Goal: Information Seeking & Learning: Learn about a topic

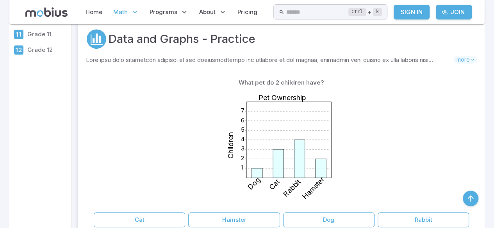
scroll to position [164, 0]
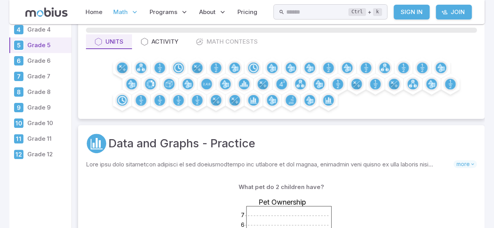
scroll to position [54, 0]
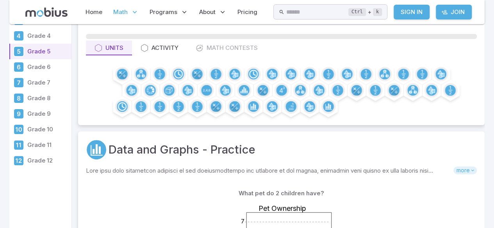
click at [468, 173] on span "more" at bounding box center [464, 171] width 23 height 8
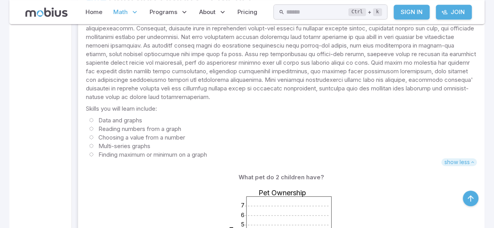
scroll to position [207, 0]
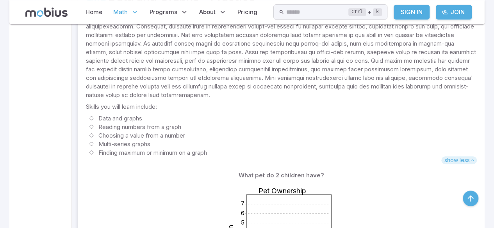
click at [465, 159] on span "show less" at bounding box center [459, 161] width 36 height 8
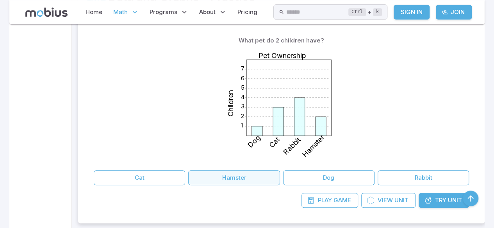
click at [241, 171] on button "Hamster" at bounding box center [233, 178] width 91 height 15
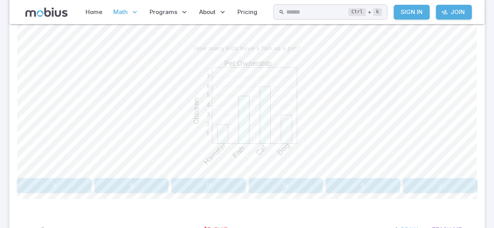
scroll to position [188, 0]
click at [365, 189] on button "5" at bounding box center [363, 185] width 74 height 15
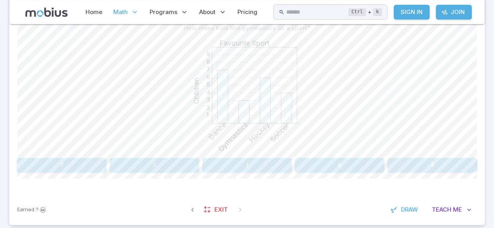
scroll to position [202, 0]
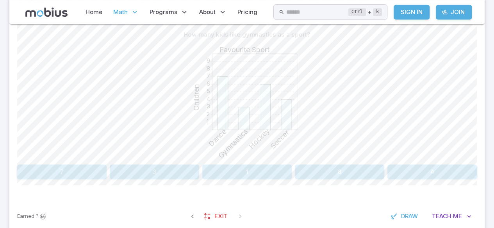
click at [180, 170] on button "3" at bounding box center [154, 172] width 89 height 15
click at [251, 167] on button "Swimming" at bounding box center [246, 172] width 151 height 15
click at [284, 176] on button "Gymnastics" at bounding box center [246, 172] width 151 height 15
click at [100, 178] on button "Bird" at bounding box center [73, 172] width 112 height 15
click at [45, 178] on button "20" at bounding box center [54, 172] width 74 height 15
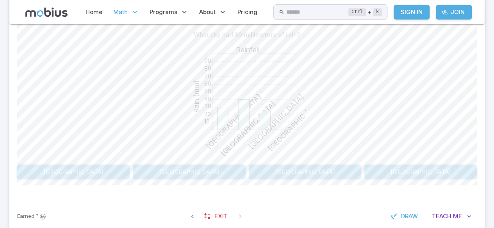
click at [95, 169] on button "London" at bounding box center [73, 172] width 112 height 15
click at [286, 167] on button "Alyssa" at bounding box center [363, 172] width 228 height 15
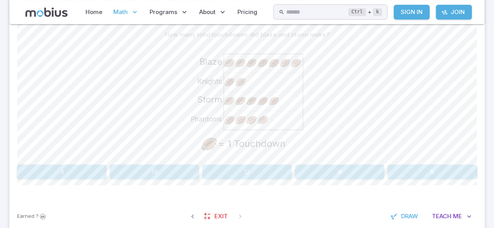
click at [252, 97] on image at bounding box center [251, 101] width 11 height 11
click at [272, 177] on button "12" at bounding box center [246, 172] width 89 height 15
click at [274, 169] on button "3" at bounding box center [246, 172] width 89 height 15
click at [282, 104] on image at bounding box center [284, 101] width 11 height 11
click at [105, 167] on button "11" at bounding box center [73, 172] width 112 height 15
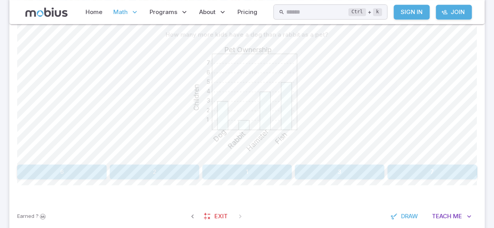
click at [336, 171] on button "3" at bounding box center [339, 172] width 89 height 15
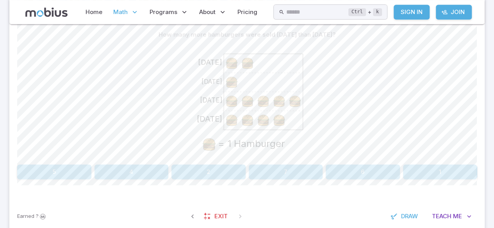
click at [182, 173] on button "2" at bounding box center [208, 172] width 74 height 15
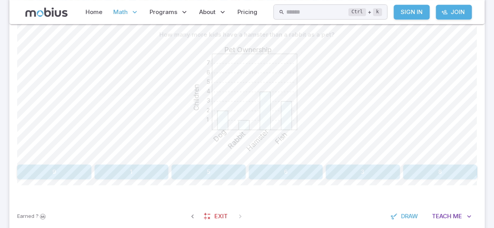
click at [356, 166] on button "3" at bounding box center [363, 172] width 74 height 15
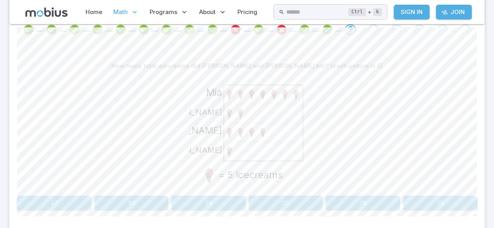
scroll to position [171, 0]
click at [137, 196] on button "30" at bounding box center [131, 203] width 74 height 15
click at [429, 188] on div "Mia Evan Maya Harper = 5 Free Throws" at bounding box center [246, 132] width 459 height 119
click at [442, 198] on button "10" at bounding box center [440, 203] width 74 height 15
click at [57, 199] on button "130" at bounding box center [54, 203] width 74 height 15
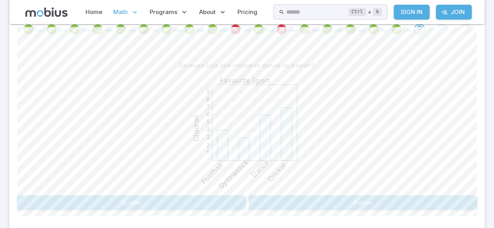
click at [163, 204] on button "Cricket" at bounding box center [131, 203] width 228 height 15
click at [320, 199] on button "New York" at bounding box center [363, 203] width 228 height 15
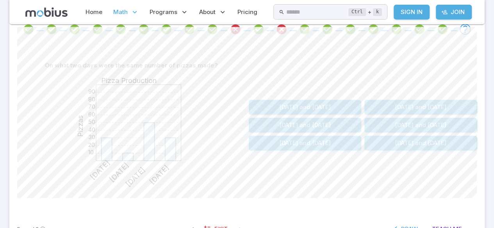
click at [301, 131] on button "Monday and Thursday" at bounding box center [305, 125] width 112 height 15
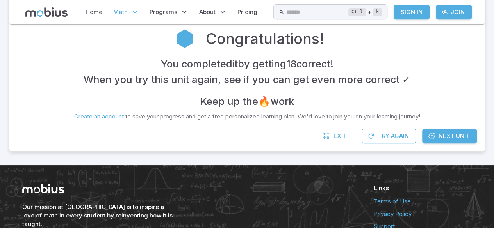
click at [450, 140] on span "Next Unit" at bounding box center [453, 136] width 31 height 9
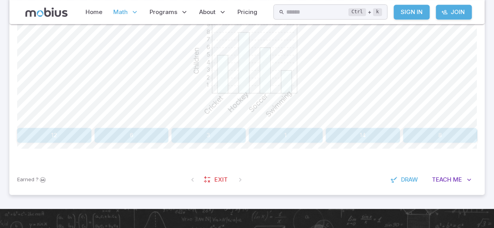
scroll to position [240, 0]
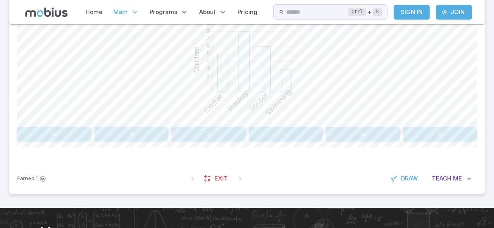
click at [458, 164] on div "Earned ? Exit Draw Teach Me" at bounding box center [246, 179] width 475 height 30
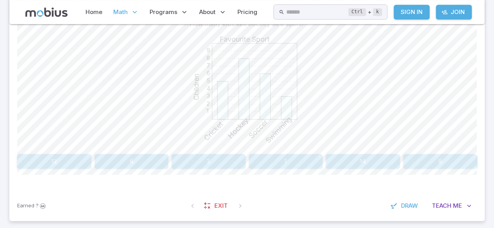
scroll to position [192, 0]
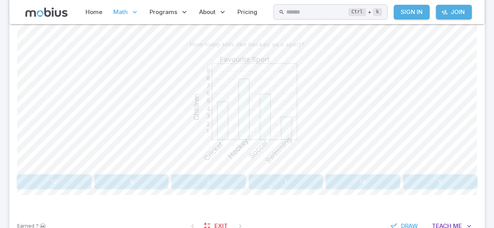
click at [438, 183] on button "8" at bounding box center [440, 181] width 74 height 15
click at [78, 179] on button "40" at bounding box center [54, 181] width 74 height 15
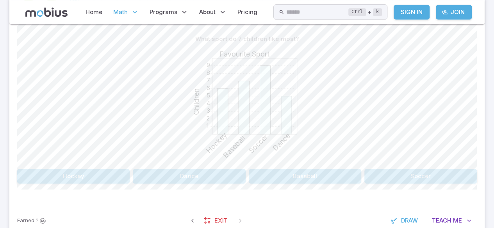
scroll to position [200, 0]
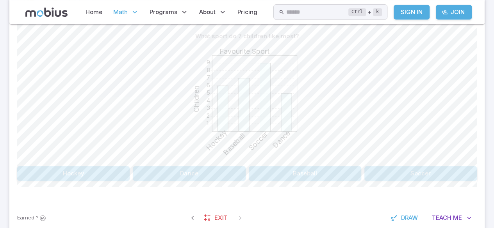
click at [407, 175] on button "Soccer" at bounding box center [420, 173] width 112 height 15
click at [69, 176] on button "7" at bounding box center [54, 173] width 74 height 15
click at [134, 178] on button "30" at bounding box center [131, 173] width 74 height 15
click at [91, 166] on button "Baseball" at bounding box center [73, 173] width 112 height 15
click at [269, 174] on button "Football" at bounding box center [246, 173] width 151 height 15
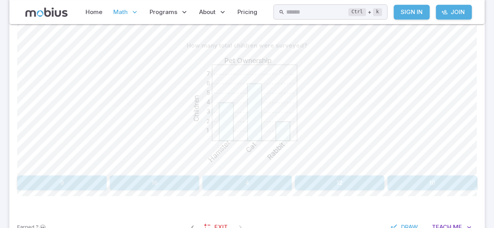
scroll to position [191, 0]
click at [335, 183] on button "12" at bounding box center [339, 182] width 89 height 15
click at [317, 178] on button "Fish" at bounding box center [363, 182] width 228 height 15
click at [419, 180] on button "11" at bounding box center [431, 182] width 89 height 15
click at [226, 117] on icon at bounding box center [222, 125] width 11 height 30
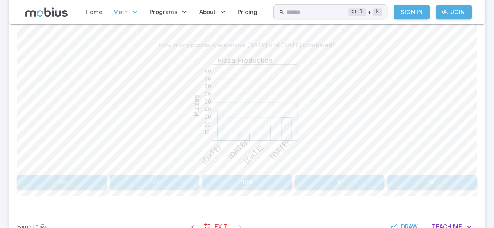
click at [158, 179] on button "50" at bounding box center [154, 182] width 89 height 15
click at [406, 183] on button "Dog and Fish" at bounding box center [420, 182] width 112 height 15
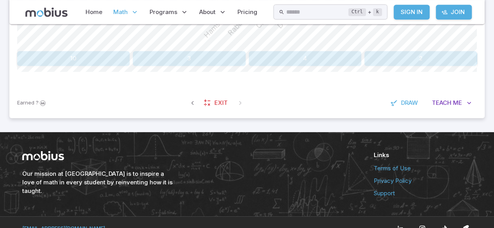
click at [87, 52] on button "10" at bounding box center [73, 58] width 112 height 15
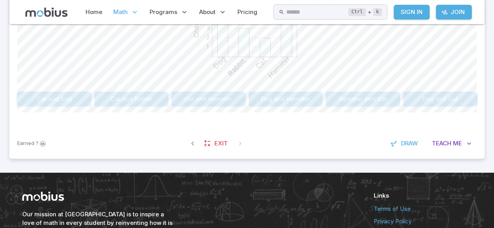
scroll to position [278, 0]
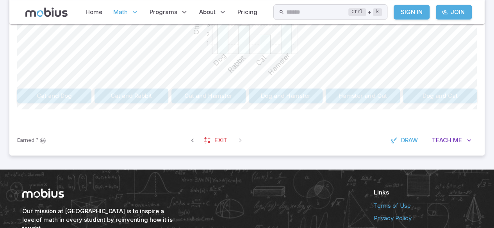
click at [297, 94] on button "Dog and Hamster" at bounding box center [286, 96] width 74 height 15
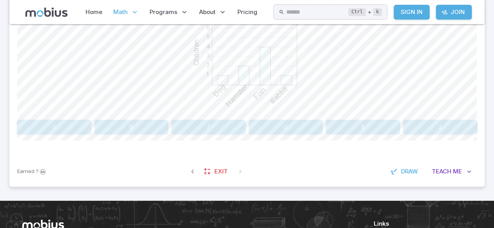
scroll to position [249, 0]
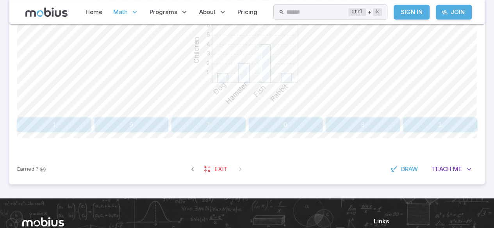
click at [385, 123] on button "8" at bounding box center [363, 125] width 74 height 15
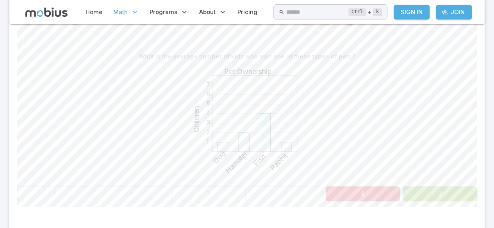
scroll to position [179, 0]
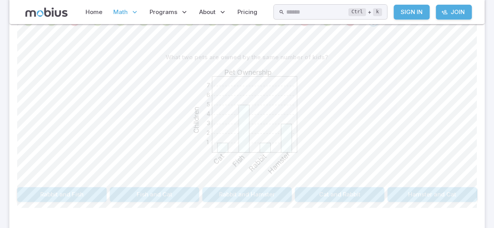
click at [331, 201] on button "Cat and Rabbit" at bounding box center [339, 194] width 89 height 15
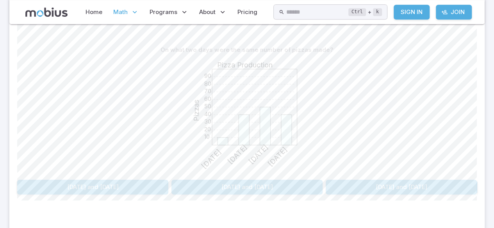
scroll to position [184, 0]
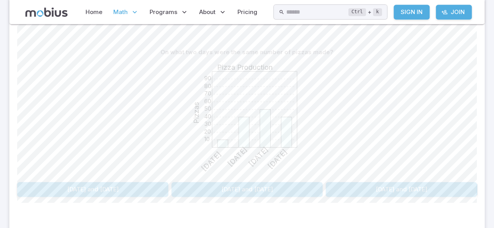
click at [124, 182] on button "Sunday and Tuesday" at bounding box center [92, 189] width 151 height 15
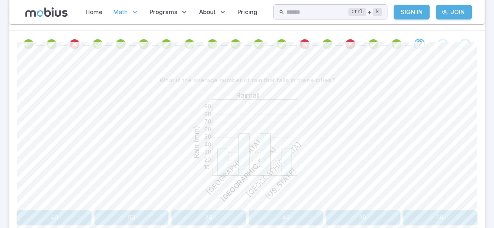
scroll to position [158, 0]
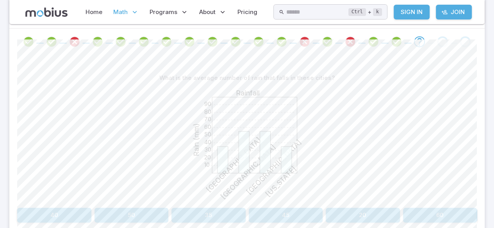
click at [0, 110] on section "Math / Grades / Grade 5 / Data and Graphs - Advanced Data and Graphs - Advanced…" at bounding box center [247, 78] width 494 height 424
click at [0, 106] on section "Math / Grades / Grade 5 / Data and Graphs - Advanced Data and Graphs - Advanced…" at bounding box center [247, 78] width 494 height 424
click at [212, 189] on text "Berlin" at bounding box center [234, 165] width 58 height 58
click at [200, 189] on icon "10 20 30 40 50 60 70 80 90 Rainfall Rain (mm) Berlin Barcelona Toronto New York" at bounding box center [247, 143] width 117 height 117
click at [288, 161] on icon at bounding box center [286, 160] width 11 height 27
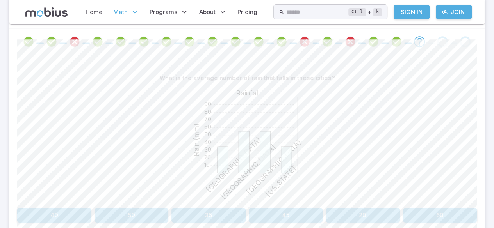
click at [239, 138] on icon at bounding box center [243, 153] width 11 height 42
click at [240, 141] on icon at bounding box center [243, 153] width 11 height 42
click at [183, 101] on div "10 20 30 40 50 60 70 80 90 Rainfall Rain (mm) Berlin Barcelona Toronto New York" at bounding box center [246, 144] width 459 height 119
click at [292, 211] on button "45" at bounding box center [286, 215] width 74 height 15
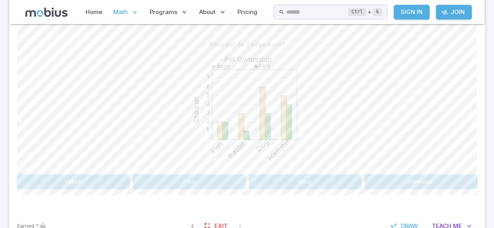
scroll to position [192, 0]
click at [221, 181] on button "Fish" at bounding box center [189, 182] width 112 height 15
click at [320, 189] on button "Swimming" at bounding box center [305, 182] width 112 height 15
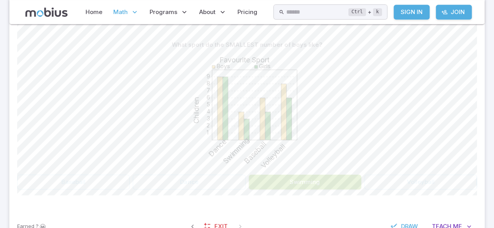
click at [319, 177] on button "Swimming" at bounding box center [305, 182] width 112 height 15
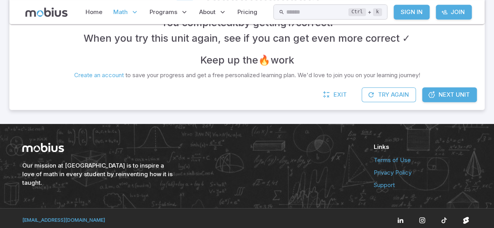
scroll to position [212, 0]
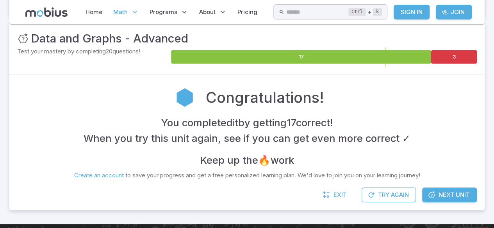
click at [74, 178] on link "Create an account" at bounding box center [99, 175] width 50 height 7
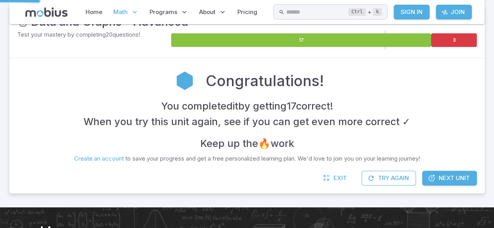
scroll to position [139, 0]
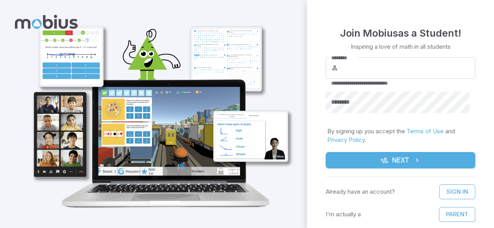
click at [71, 166] on img at bounding box center [159, 117] width 275 height 191
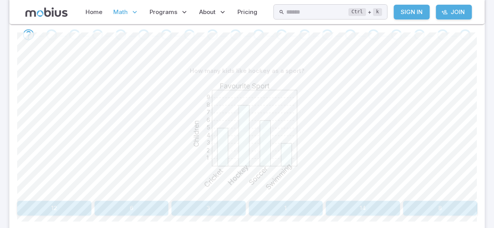
scroll to position [163, 0]
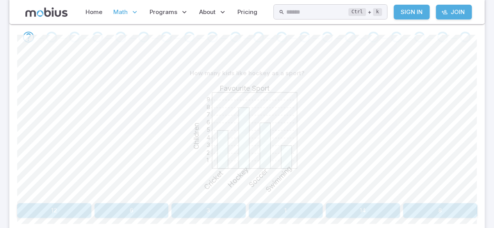
click at [56, 180] on div "1 2 3 4 5 6 7 8 9 Favourite Sport Children Cricket Hockey Soccer Swimming" at bounding box center [246, 140] width 459 height 119
click at [58, 164] on div "1 2 3 4 5 6 7 8 9 Favourite Sport Children Cricket Hockey Soccer Swimming" at bounding box center [246, 140] width 459 height 119
click at [440, 204] on button "8" at bounding box center [440, 210] width 74 height 15
click at [432, 208] on button "40" at bounding box center [440, 210] width 74 height 15
click at [394, 215] on button "[DATE]" at bounding box center [401, 210] width 151 height 15
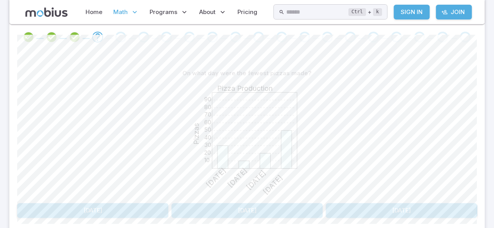
click at [123, 211] on button "[DATE]" at bounding box center [92, 210] width 151 height 15
click at [100, 212] on button "[DATE]" at bounding box center [73, 210] width 112 height 15
click at [287, 214] on button "5" at bounding box center [286, 210] width 74 height 15
click at [182, 216] on button "Rabbit" at bounding box center [131, 210] width 228 height 15
click at [208, 210] on button "11" at bounding box center [208, 210] width 74 height 15
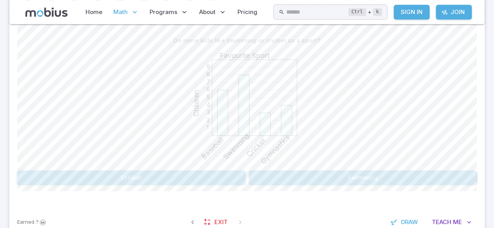
scroll to position [194, 0]
click at [403, 182] on button "Swimming" at bounding box center [363, 179] width 228 height 15
click at [348, 181] on button "Swimming and Baseball" at bounding box center [339, 179] width 89 height 15
click at [139, 184] on button "2" at bounding box center [154, 179] width 89 height 15
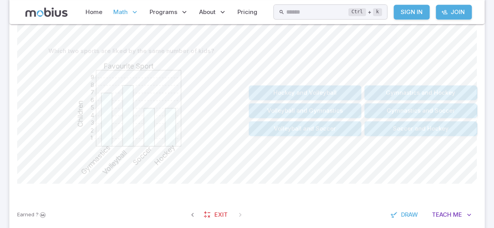
scroll to position [195, 0]
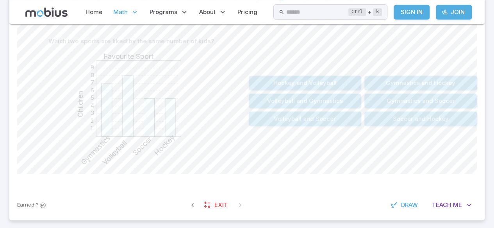
click at [427, 121] on button "Soccer and Hockey" at bounding box center [420, 119] width 112 height 15
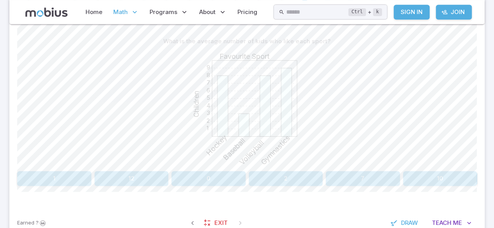
click at [284, 182] on button "2" at bounding box center [286, 178] width 74 height 15
click at [325, 176] on button "[DATE]" at bounding box center [363, 178] width 228 height 15
click at [72, 171] on button "6" at bounding box center [54, 178] width 74 height 15
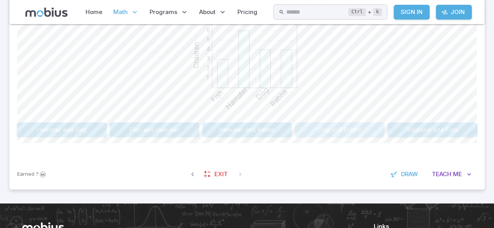
scroll to position [244, 0]
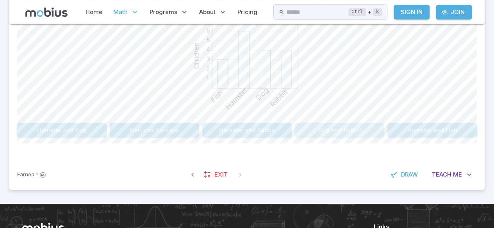
click at [356, 131] on button "Dog and Rabbit" at bounding box center [339, 130] width 89 height 15
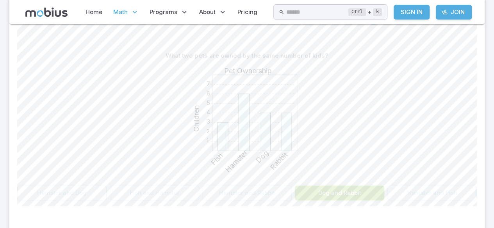
scroll to position [176, 0]
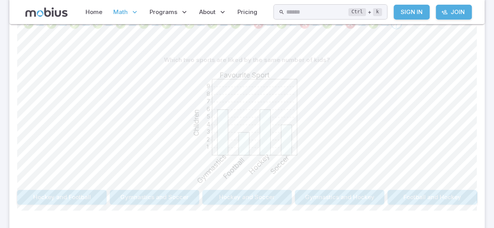
click at [338, 199] on button "Gymnastics and Hockey" at bounding box center [339, 197] width 89 height 15
click at [66, 192] on button "4" at bounding box center [54, 197] width 74 height 15
click at [150, 201] on button "Gymnastics and Volleyball" at bounding box center [154, 197] width 89 height 15
click at [326, 198] on button "13" at bounding box center [363, 197] width 74 height 15
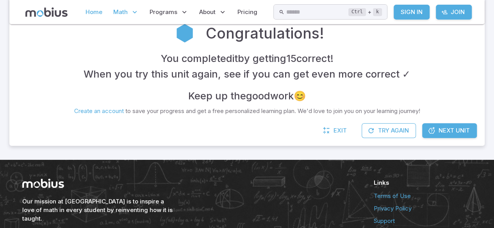
click at [83, 16] on link "Home" at bounding box center [93, 12] width 21 height 18
click at [94, 16] on link "Home" at bounding box center [93, 12] width 21 height 18
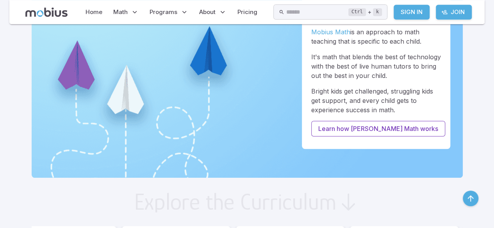
scroll to position [269, 0]
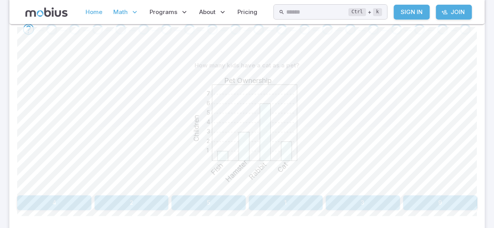
click at [96, 10] on link "Home" at bounding box center [93, 12] width 21 height 18
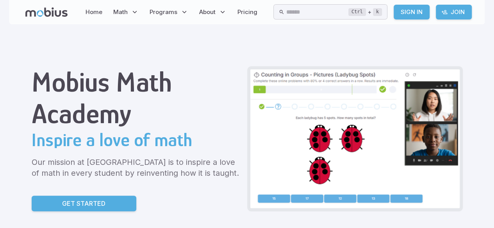
click at [37, 156] on div "Mobius Math Academy Inspire a love of math Our mission at Mobius Math Academy i…" at bounding box center [136, 138] width 209 height 145
click at [136, 11] on icon at bounding box center [135, 12] width 8 height 8
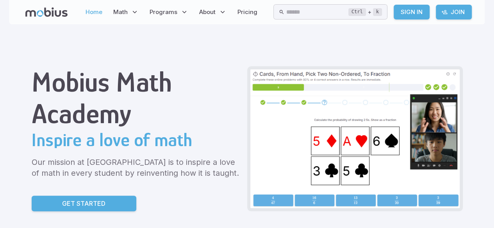
click at [93, 15] on link "Home" at bounding box center [93, 12] width 21 height 18
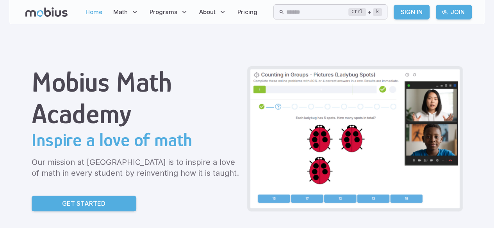
click at [92, 15] on link "Home" at bounding box center [93, 12] width 21 height 18
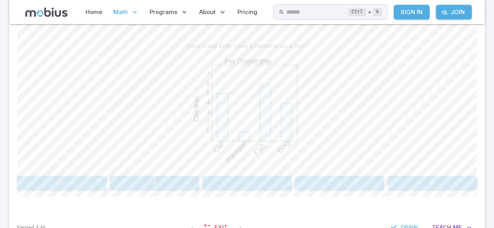
scroll to position [171, 0]
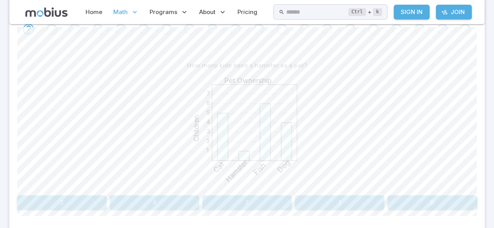
scroll to position [207, 0]
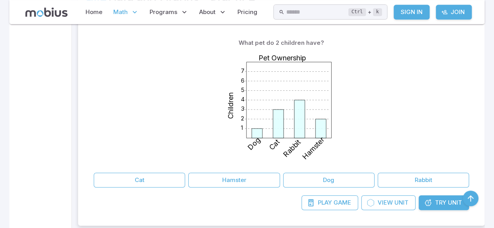
scroll to position [203, 0]
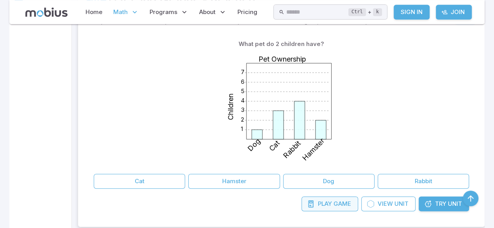
click at [321, 210] on link "Play Game" at bounding box center [329, 204] width 57 height 15
click at [319, 205] on span "Play" at bounding box center [325, 204] width 14 height 9
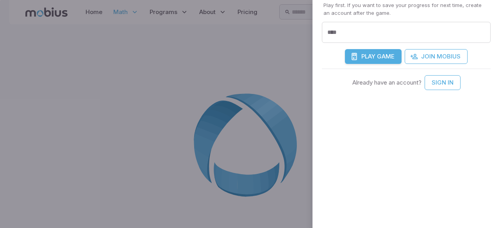
scroll to position [215, 0]
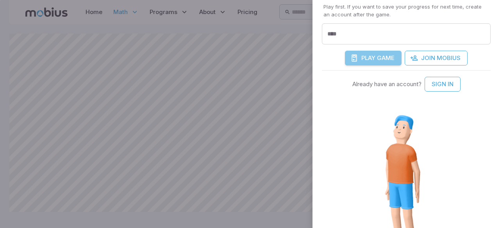
click at [362, 59] on span "Play" at bounding box center [368, 58] width 14 height 9
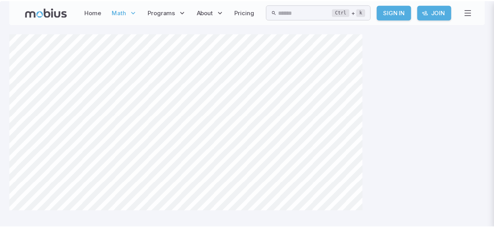
scroll to position [214, 0]
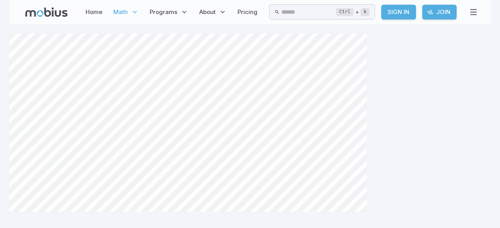
click at [131, 9] on icon at bounding box center [135, 12] width 8 height 8
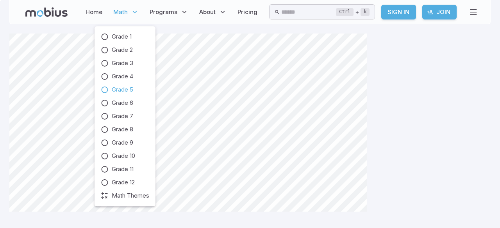
click at [0, 135] on main at bounding box center [250, 126] width 500 height 204
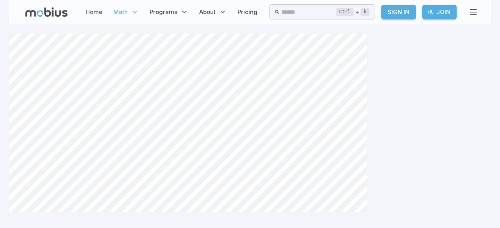
click at [129, 3] on p "Math" at bounding box center [126, 12] width 30 height 18
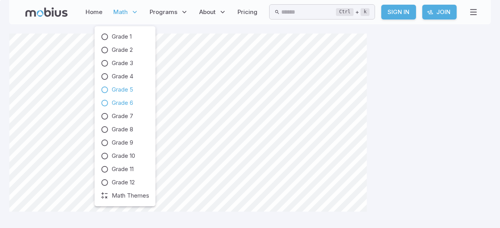
click at [105, 101] on icon at bounding box center [105, 103] width 8 height 8
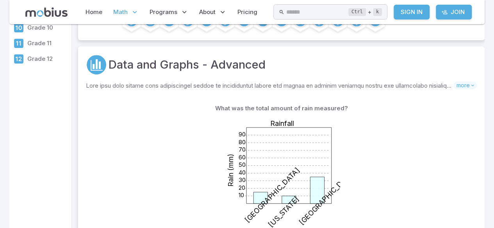
scroll to position [41, 0]
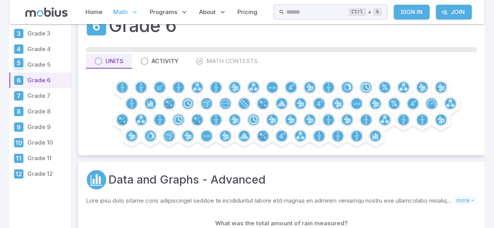
click at [19, 65] on icon at bounding box center [18, 63] width 3 height 4
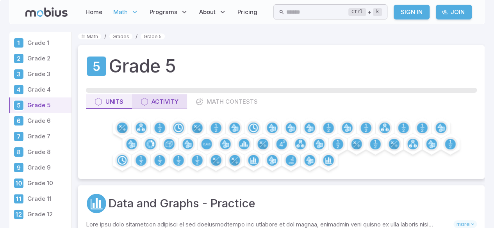
click at [153, 98] on div "Activity" at bounding box center [160, 102] width 38 height 9
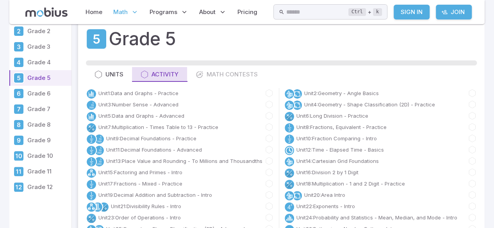
scroll to position [27, 0]
click at [442, 168] on div "Unit 16 : Division 2 by 1 Digit" at bounding box center [380, 173] width 193 height 11
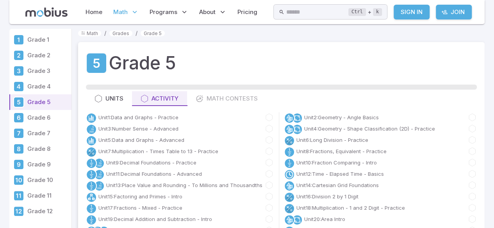
scroll to position [0, 0]
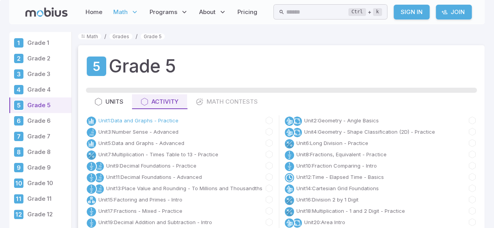
click at [172, 122] on link "Unit 1 : Data and Graphs - Practice" at bounding box center [138, 121] width 80 height 8
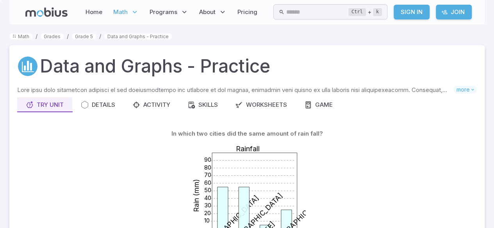
click at [261, 92] on p "Skills you will learn include:" at bounding box center [235, 90] width 436 height 9
click at [266, 109] on div "Worksheets" at bounding box center [261, 105] width 52 height 9
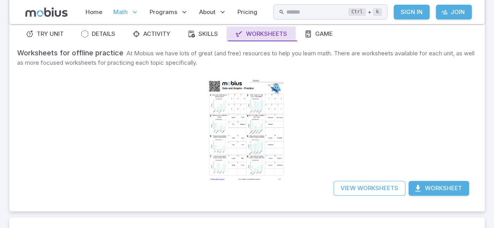
scroll to position [78, 0]
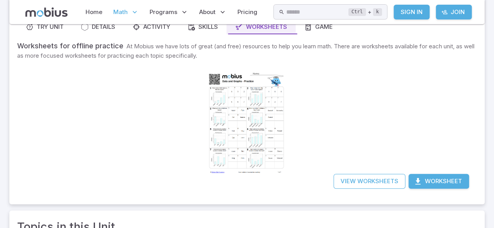
click at [261, 101] on div at bounding box center [247, 122] width 80 height 112
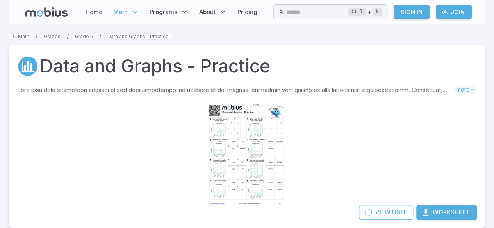
click at [461, 213] on button "Worksheet" at bounding box center [446, 212] width 61 height 15
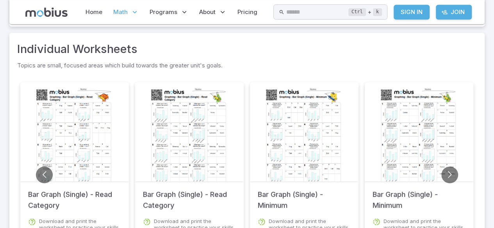
scroll to position [201, 0]
click at [49, 183] on h5 "Bar Graph (Single) - Read Category" at bounding box center [74, 197] width 93 height 30
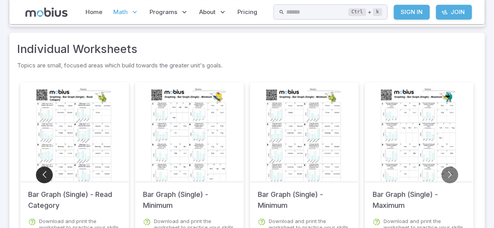
click at [44, 175] on button "Go to previous slide" at bounding box center [44, 175] width 17 height 17
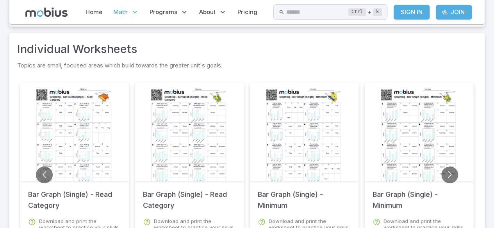
click at [51, 154] on div at bounding box center [75, 138] width 80 height 112
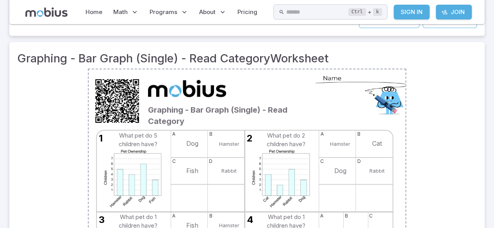
scroll to position [93, 0]
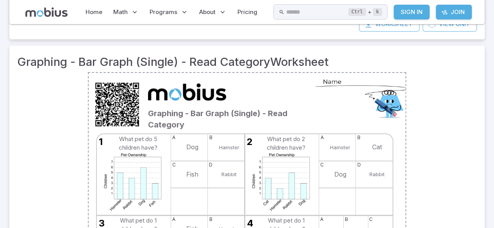
click at [361, 66] on h3 "Graphing - Bar Graph (Single) - Read Category Worksheet" at bounding box center [246, 61] width 459 height 17
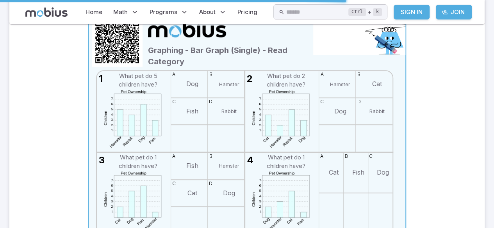
scroll to position [161, 0]
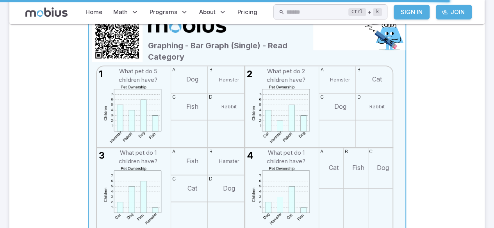
click at [236, 80] on td "Hamster" at bounding box center [229, 79] width 20 height 7
click at [224, 87] on span "Hamster" at bounding box center [229, 79] width 30 height 27
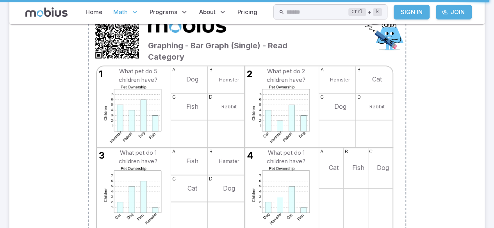
click at [126, 13] on span "Math" at bounding box center [120, 12] width 14 height 9
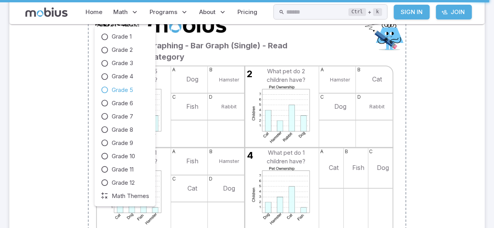
click at [109, 92] on link "Grade 5" at bounding box center [125, 89] width 48 height 9
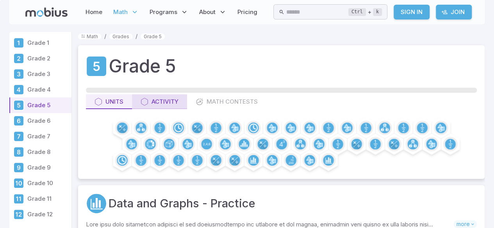
click at [139, 100] on button "Activity" at bounding box center [159, 101] width 55 height 15
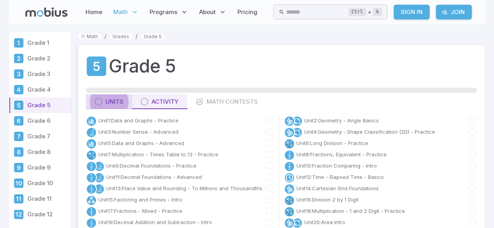
click at [109, 105] on div "Units" at bounding box center [108, 102] width 29 height 9
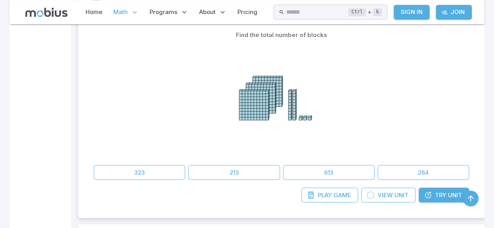
scroll to position [680, 0]
click at [119, 3] on p "Math" at bounding box center [126, 12] width 30 height 18
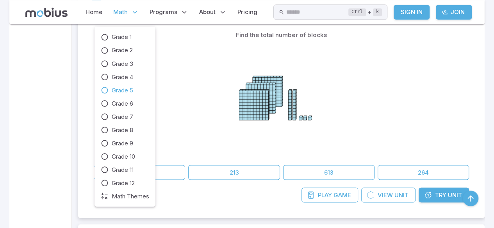
click at [123, 12] on span "Math" at bounding box center [120, 12] width 14 height 9
click at [102, 89] on icon at bounding box center [105, 90] width 8 height 8
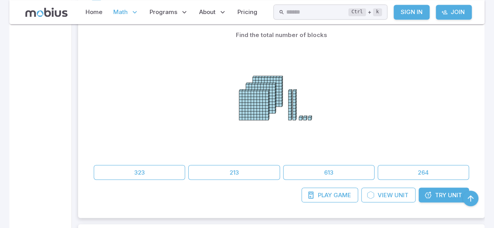
click at [102, 91] on icon at bounding box center [105, 94] width 8 height 8
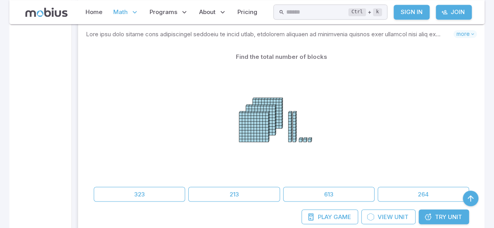
scroll to position [652, 0]
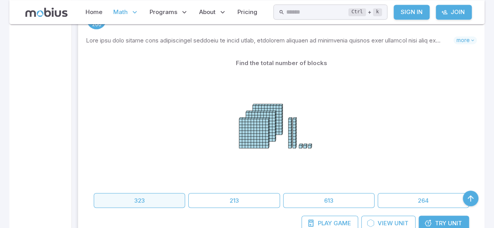
click at [129, 204] on button "323" at bounding box center [139, 200] width 91 height 15
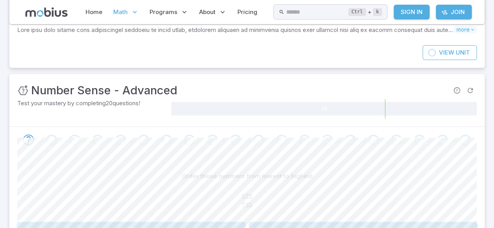
scroll to position [60, 0]
click at [0, 179] on section "Math / Grades / Grade 5 / Number Sense - Advanced Number Sense - Advanced Skill…" at bounding box center [247, 140] width 494 height 352
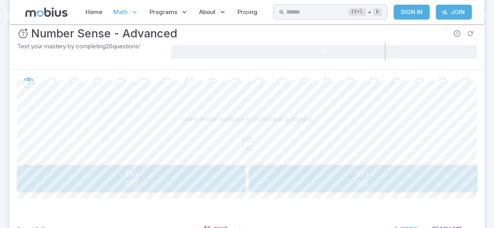
scroll to position [118, 0]
click at [301, 187] on span "573 735" at bounding box center [362, 179] width 223 height 20
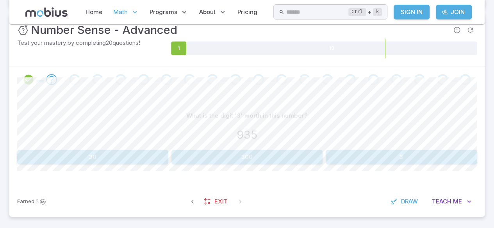
scroll to position [123, 0]
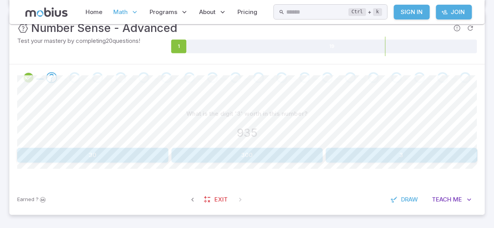
click at [106, 157] on button "30" at bounding box center [92, 155] width 151 height 15
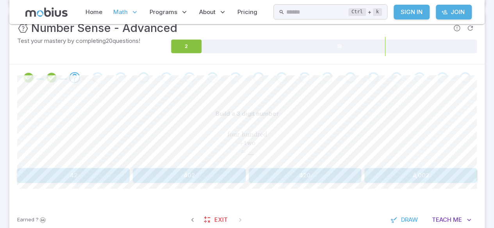
click at [280, 178] on button "420" at bounding box center [305, 175] width 112 height 15
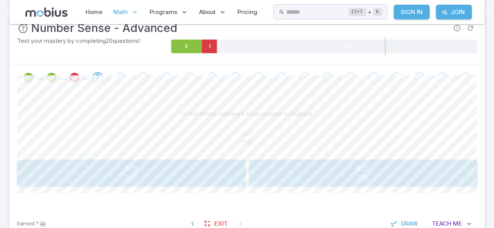
click at [116, 19] on p "Math" at bounding box center [126, 12] width 30 height 18
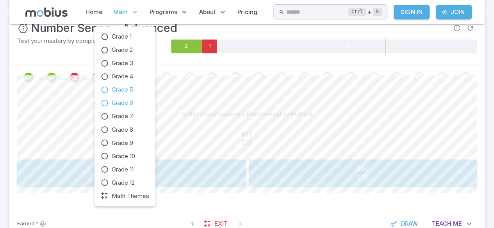
click at [107, 99] on icon at bounding box center [105, 103] width 8 height 8
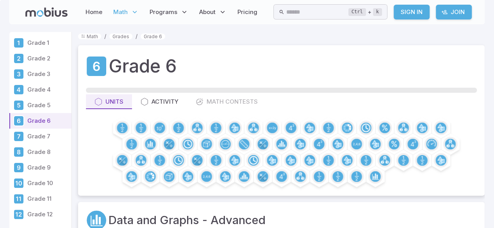
click at [119, 8] on span "Math" at bounding box center [120, 12] width 14 height 9
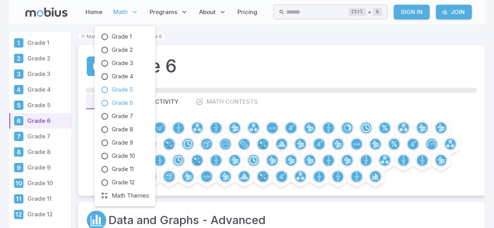
click at [105, 93] on icon at bounding box center [105, 90] width 8 height 8
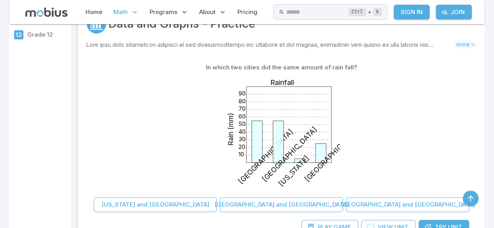
scroll to position [180, 0]
click at [443, 221] on link "Try Unit" at bounding box center [443, 228] width 50 height 15
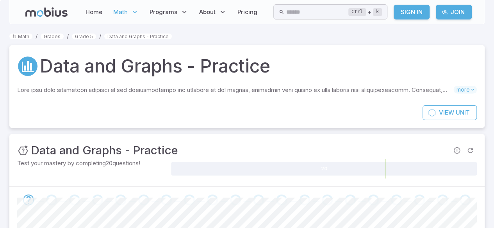
click at [229, 153] on div "Unit Mastery : Data and Graphs - Practice" at bounding box center [246, 150] width 459 height 17
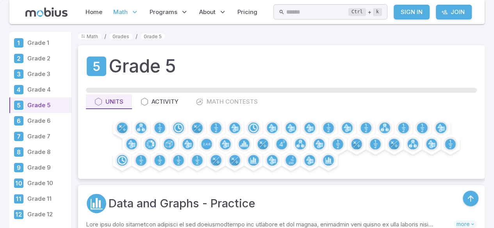
scroll to position [180, 0]
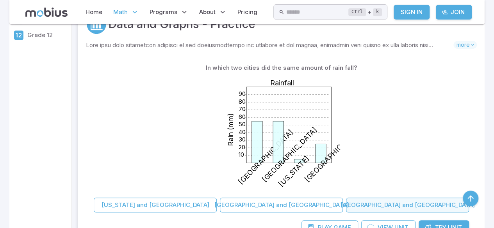
click at [421, 202] on button "Toronto and Berlin" at bounding box center [407, 205] width 123 height 15
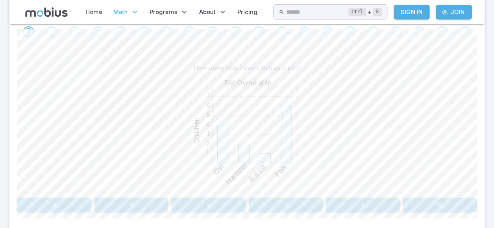
scroll to position [169, 0]
click at [129, 209] on button "6" at bounding box center [131, 205] width 74 height 15
click at [62, 210] on button "3" at bounding box center [61, 205] width 89 height 15
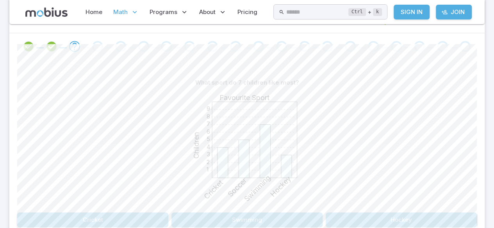
scroll to position [158, 0]
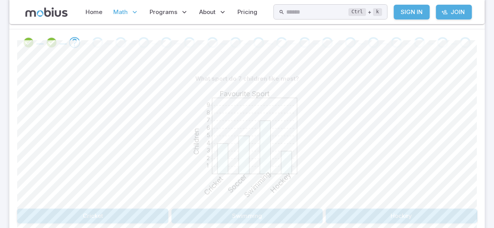
click at [201, 219] on button "Swimming" at bounding box center [246, 216] width 151 height 15
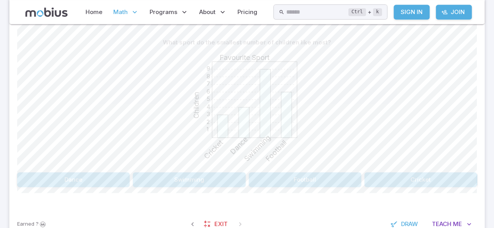
scroll to position [196, 0]
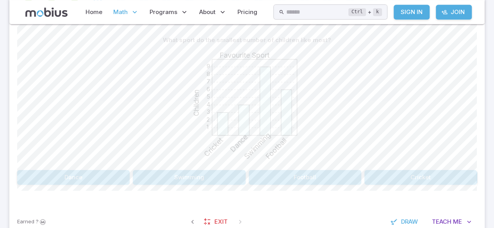
click at [391, 173] on button "Cricket" at bounding box center [420, 177] width 112 height 15
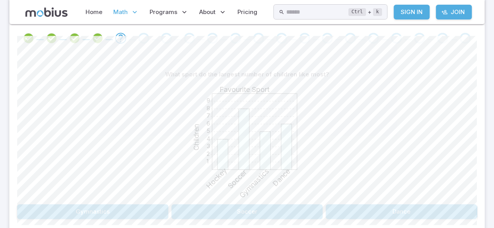
scroll to position [162, 0]
click at [183, 207] on button "Soccer" at bounding box center [246, 212] width 151 height 15
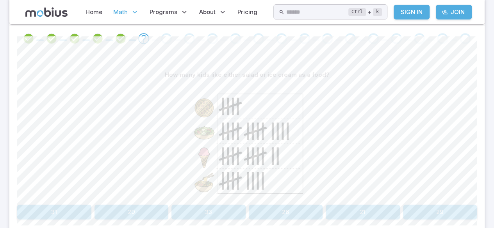
click at [65, 217] on button "31" at bounding box center [54, 212] width 74 height 15
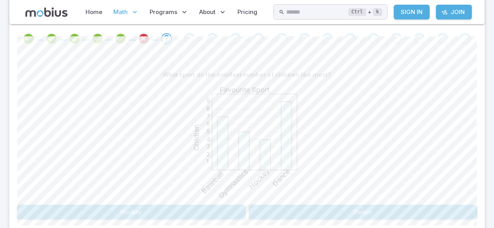
click at [169, 216] on button "Hockey" at bounding box center [131, 212] width 228 height 15
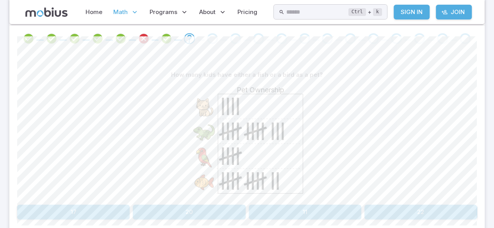
click at [93, 209] on button "17" at bounding box center [73, 212] width 112 height 15
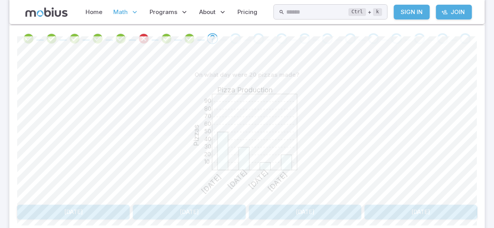
click at [76, 210] on button "Tuesday" at bounding box center [73, 212] width 112 height 15
click at [82, 214] on button "Monday" at bounding box center [92, 212] width 151 height 15
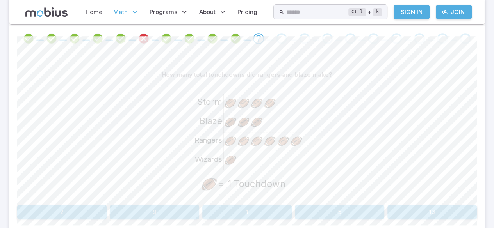
click at [166, 210] on button "9" at bounding box center [154, 212] width 89 height 15
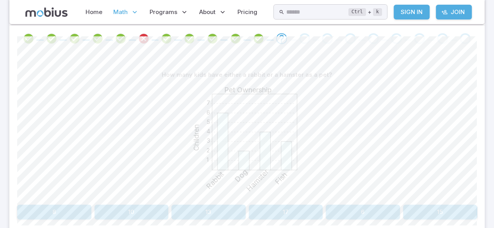
click at [120, 205] on button "10" at bounding box center [131, 212] width 74 height 15
click at [218, 209] on button "11" at bounding box center [208, 212] width 74 height 15
click at [204, 205] on button "1" at bounding box center [208, 212] width 74 height 15
click at [297, 205] on button "Toronto" at bounding box center [363, 212] width 228 height 15
click at [433, 218] on button "Berlin and Paris" at bounding box center [440, 212] width 74 height 15
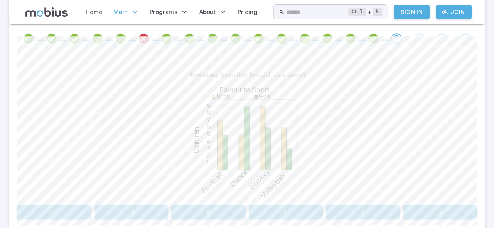
click at [75, 223] on div "How many boys like football as a sport? 1 2 3 4 5 6 7 8 9 Favourite Sport Child…" at bounding box center [246, 147] width 459 height 190
click at [73, 217] on button "7" at bounding box center [54, 212] width 74 height 15
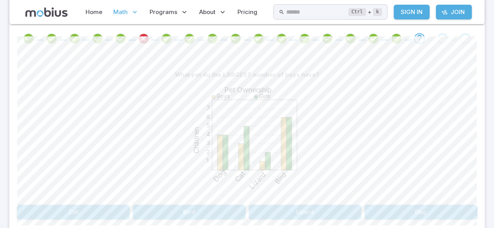
click at [187, 214] on button "Bird" at bounding box center [189, 212] width 112 height 15
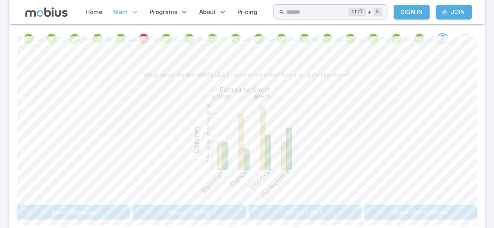
click at [301, 210] on button "Girls / Dance" at bounding box center [305, 212] width 112 height 15
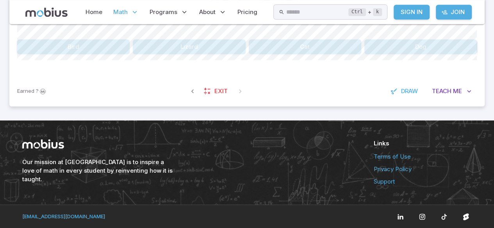
click at [411, 216] on div at bounding box center [433, 217] width 78 height 12
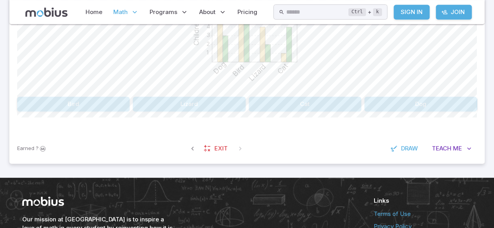
click at [415, 101] on button "Dog" at bounding box center [420, 104] width 112 height 15
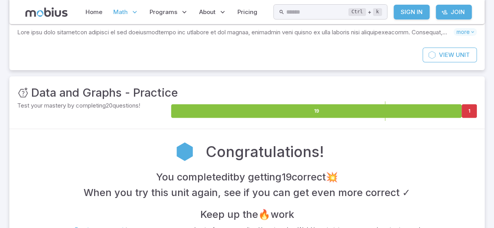
scroll to position [12, 0]
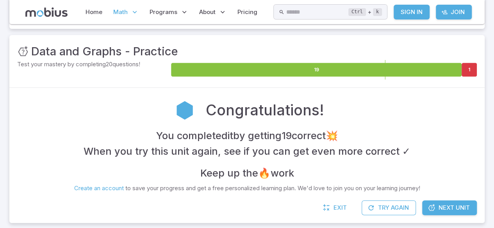
scroll to position [105, 0]
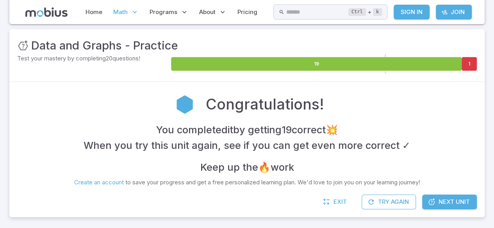
click at [453, 199] on span "Next Unit" at bounding box center [453, 202] width 31 height 9
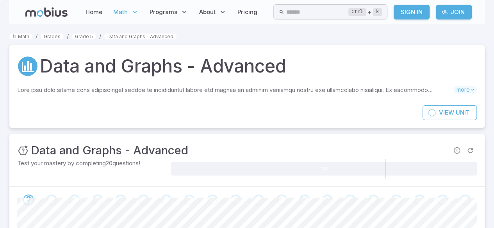
click at [130, 15] on p "Math" at bounding box center [126, 12] width 30 height 18
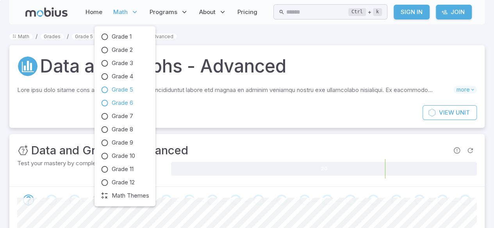
click at [105, 100] on icon at bounding box center [105, 103] width 8 height 8
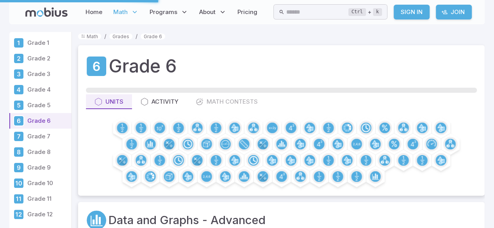
click at [118, 12] on span "Math" at bounding box center [120, 12] width 14 height 9
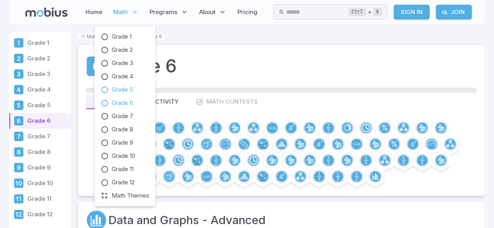
click at [102, 89] on icon at bounding box center [105, 90] width 8 height 8
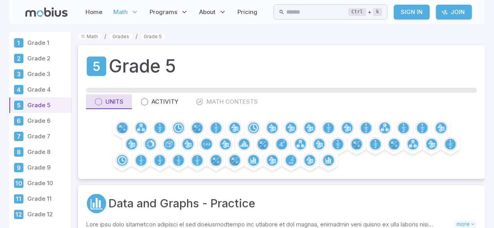
click at [103, 100] on div "Units" at bounding box center [108, 102] width 29 height 9
click at [98, 99] on icon "button" at bounding box center [98, 102] width 8 height 8
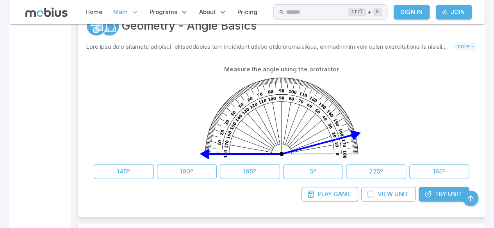
scroll to position [429, 0]
click at [439, 198] on link "Try Unit" at bounding box center [443, 194] width 50 height 15
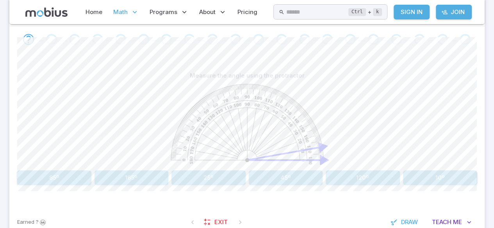
scroll to position [162, 0]
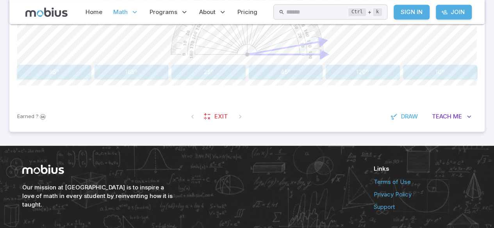
click at [401, 128] on div "Earned ? Exit Draw Teach Me" at bounding box center [246, 116] width 475 height 30
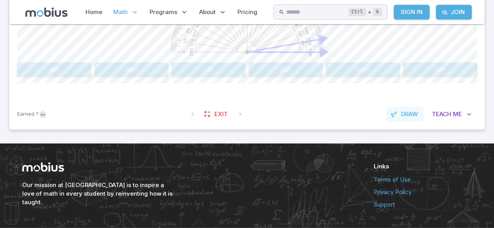
click at [399, 108] on button "Draw" at bounding box center [404, 114] width 37 height 15
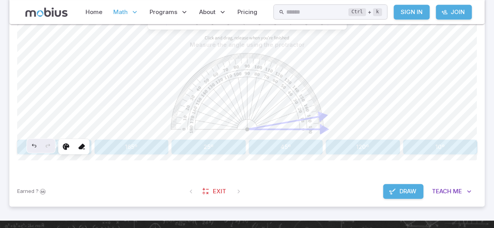
scroll to position [192, 0]
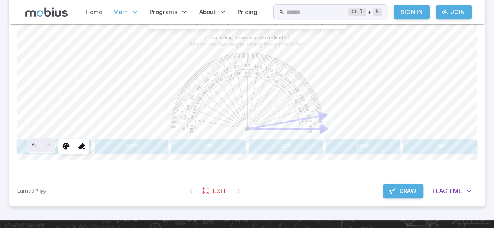
click at [393, 190] on icon "button" at bounding box center [392, 191] width 8 height 8
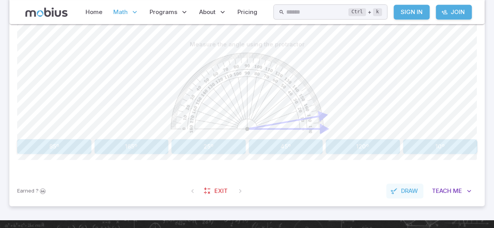
click at [403, 196] on button "Draw" at bounding box center [404, 191] width 37 height 15
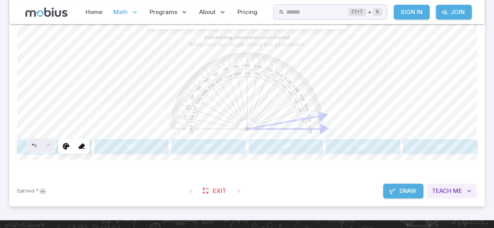
click at [450, 196] on button "Teach Me" at bounding box center [451, 191] width 50 height 15
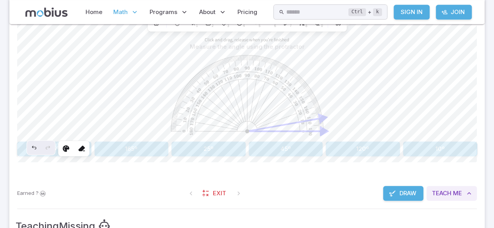
scroll to position [182, 0]
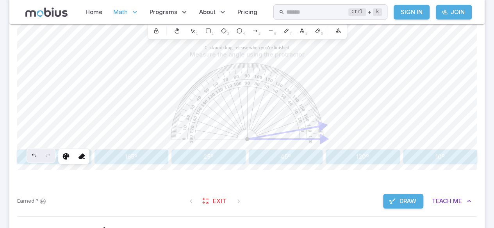
click at [399, 206] on button "Draw" at bounding box center [403, 201] width 40 height 15
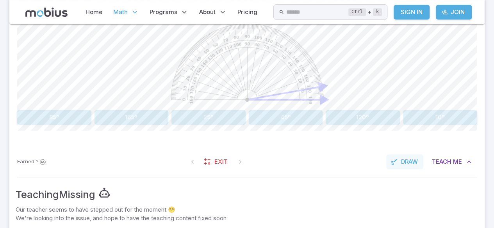
click at [404, 167] on button "Draw" at bounding box center [404, 162] width 37 height 15
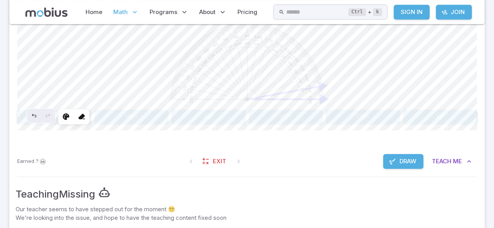
scroll to position [198, 0]
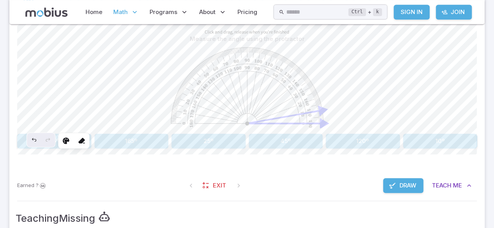
click at [403, 187] on span "Draw" at bounding box center [407, 186] width 17 height 9
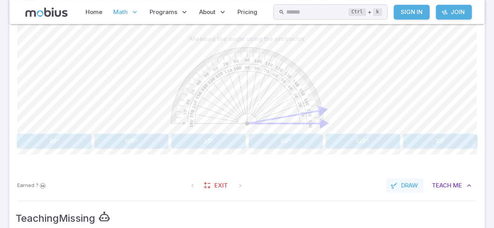
click at [410, 183] on span "Draw" at bounding box center [409, 186] width 17 height 9
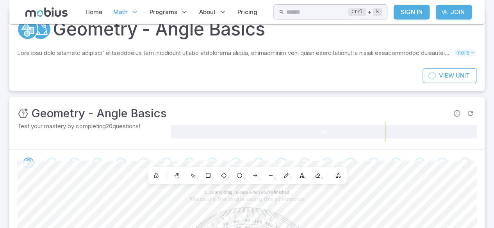
scroll to position [33, 0]
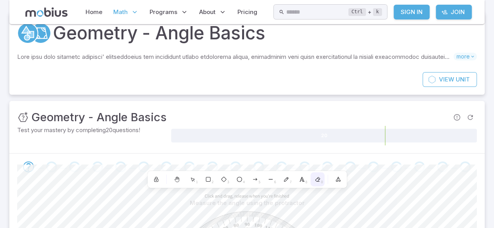
click at [320, 177] on div "0" at bounding box center [317, 180] width 14 height 14
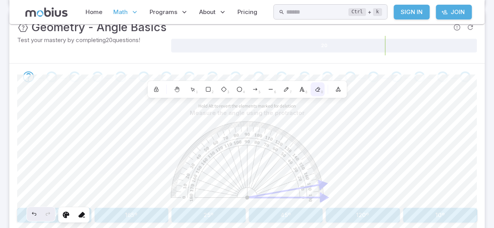
click at [322, 86] on div "0" at bounding box center [317, 89] width 14 height 14
click at [319, 82] on div "0" at bounding box center [317, 89] width 14 height 14
click at [176, 92] on icon at bounding box center [177, 89] width 6 height 6
click at [177, 86] on icon at bounding box center [177, 89] width 6 height 6
click at [175, 82] on div at bounding box center [177, 89] width 14 height 14
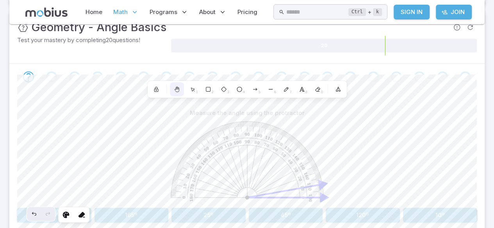
click at [182, 89] on div at bounding box center [177, 89] width 14 height 14
click at [317, 87] on icon at bounding box center [317, 89] width 6 height 6
click at [315, 90] on icon at bounding box center [317, 89] width 4 height 4
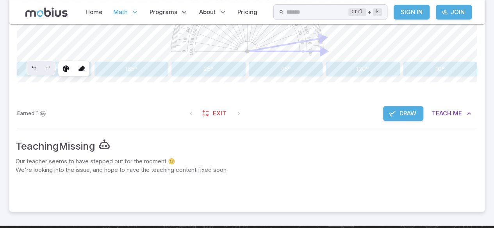
scroll to position [290, 0]
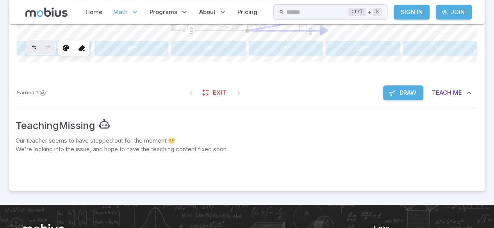
click at [399, 89] on span "Draw" at bounding box center [407, 93] width 17 height 9
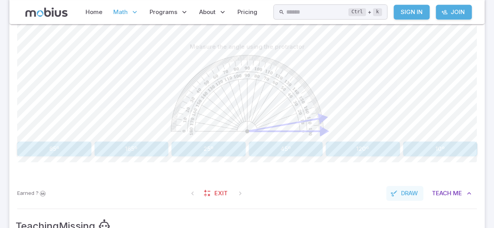
scroll to position [166, 0]
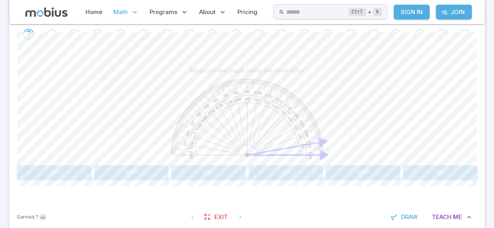
click at [118, 176] on button "165º" at bounding box center [131, 173] width 74 height 15
click at [51, 173] on button "10º" at bounding box center [54, 173] width 74 height 15
click at [215, 176] on button "90º" at bounding box center [208, 173] width 74 height 15
click at [356, 176] on button "10º" at bounding box center [363, 173] width 74 height 15
click at [36, 170] on button "20º" at bounding box center [54, 173] width 74 height 15
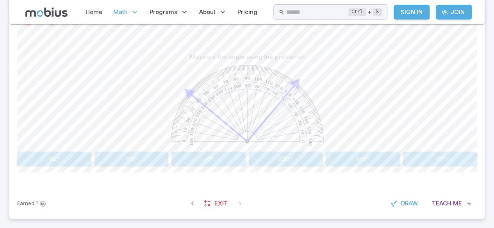
scroll to position [180, 0]
click at [367, 156] on button "145º" at bounding box center [363, 158] width 74 height 15
click at [125, 157] on button "30º" at bounding box center [131, 158] width 74 height 15
click at [374, 157] on button "90º" at bounding box center [363, 158] width 74 height 15
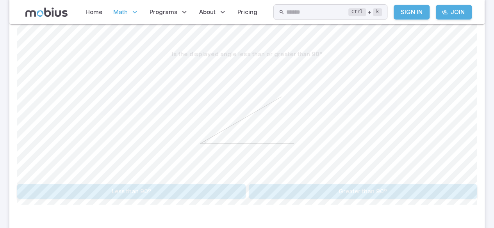
scroll to position [183, 0]
click at [201, 191] on button "Less than 90º" at bounding box center [131, 190] width 228 height 15
click at [412, 183] on button "obtuse" at bounding box center [420, 190] width 112 height 15
click at [195, 189] on button "Is not a Right angle" at bounding box center [131, 190] width 228 height 15
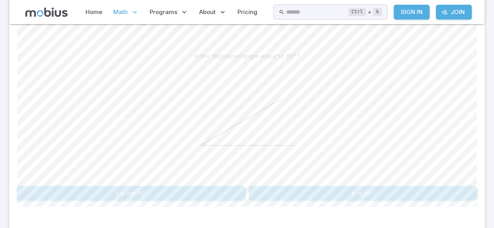
click at [210, 207] on div "Is the displayed angle equal to 30º? It is not 30º It is 30º Canvas actions 76 …" at bounding box center [246, 128] width 459 height 190
click at [215, 190] on button "It is not 30º" at bounding box center [131, 193] width 228 height 15
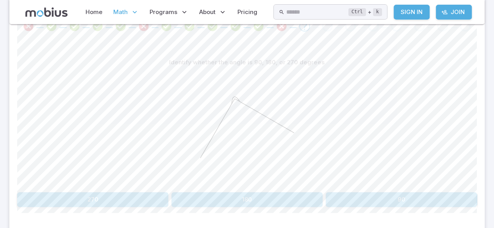
click at [433, 199] on button "90" at bounding box center [401, 199] width 151 height 15
click at [333, 195] on button "straight" at bounding box center [305, 199] width 112 height 15
click at [352, 195] on button "Is not an Acute angle" at bounding box center [363, 199] width 228 height 15
click at [377, 199] on button "It is 45º" at bounding box center [363, 199] width 228 height 15
click at [145, 192] on button "60º" at bounding box center [131, 199] width 74 height 15
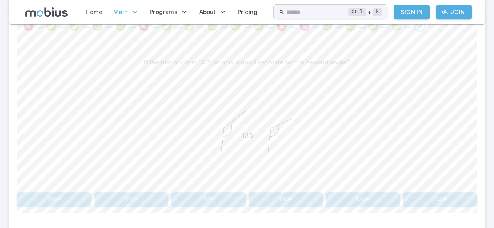
click at [358, 195] on button "120º" at bounding box center [363, 199] width 74 height 15
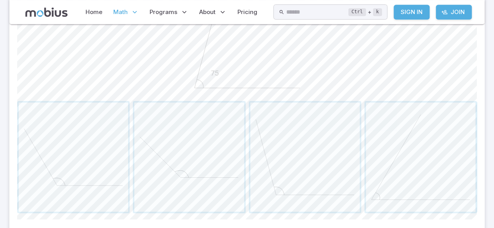
scroll to position [269, 0]
click at [393, 139] on span "button" at bounding box center [420, 153] width 109 height 109
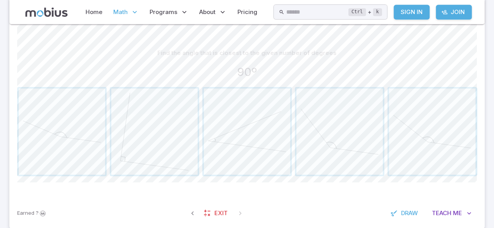
scroll to position [184, 0]
click at [137, 116] on span "button" at bounding box center [154, 131] width 86 height 86
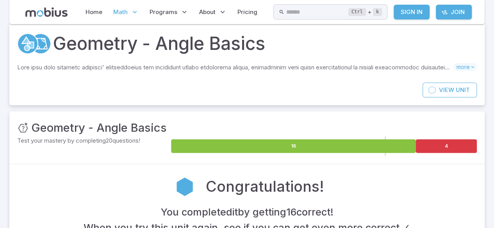
scroll to position [0, 0]
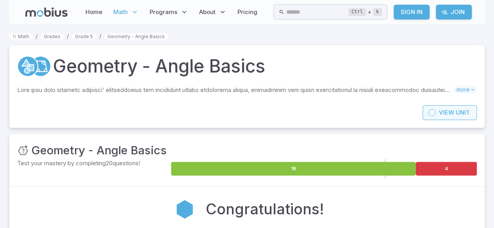
click at [456, 118] on link "View Unit" at bounding box center [449, 112] width 54 height 15
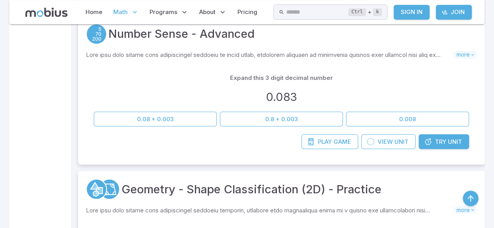
scroll to position [657, 0]
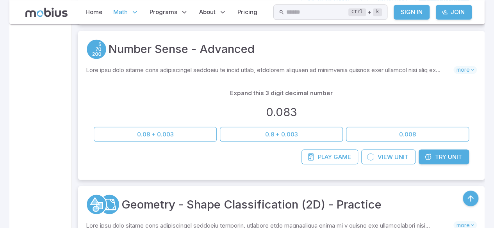
click at [445, 155] on span "Try" at bounding box center [440, 157] width 11 height 9
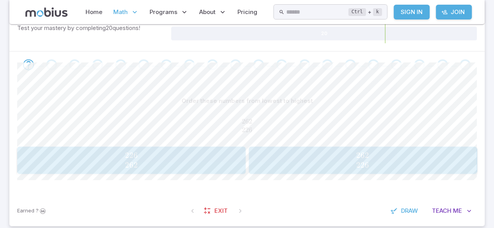
scroll to position [146, 0]
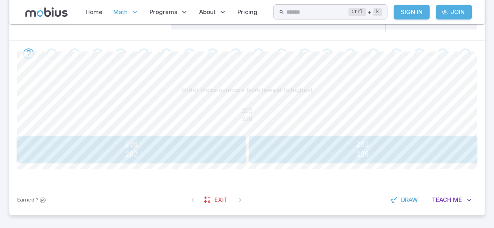
click at [196, 147] on span "226 262" at bounding box center [131, 150] width 223 height 20
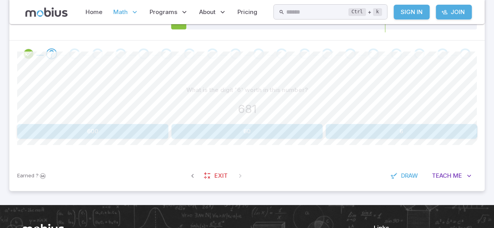
click at [157, 135] on button "600" at bounding box center [92, 131] width 151 height 15
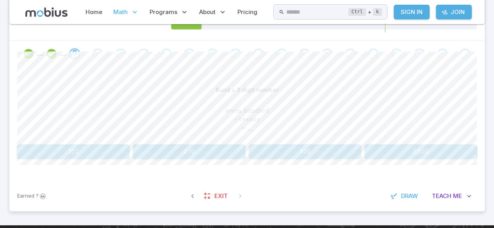
click at [321, 154] on button "720" at bounding box center [305, 151] width 112 height 15
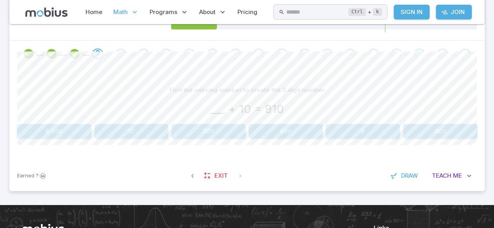
click at [440, 129] on button "900" at bounding box center [440, 131] width 74 height 15
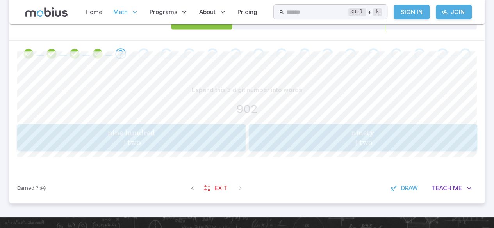
click at [161, 149] on button "nine hundred + two \text{nine hundred } \\ + \text{two} nine hundred + two" at bounding box center [131, 137] width 228 height 27
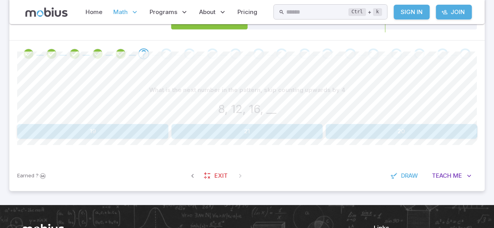
click at [383, 128] on button "20" at bounding box center [401, 131] width 151 height 15
click at [55, 138] on button "15" at bounding box center [92, 131] width 151 height 15
click at [304, 130] on button "20, 24" at bounding box center [286, 131] width 74 height 15
click at [358, 136] on button "6, 8" at bounding box center [363, 131] width 74 height 15
click at [458, 132] on button "12, 15, 18" at bounding box center [440, 131] width 74 height 15
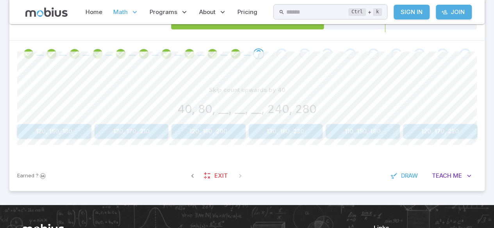
click at [222, 138] on button "120, 160, 200" at bounding box center [208, 131] width 74 height 15
click at [362, 138] on button "9, 6" at bounding box center [363, 131] width 74 height 15
click at [123, 131] on button "14, 11" at bounding box center [131, 131] width 74 height 15
click at [294, 132] on button "15, 10" at bounding box center [286, 131] width 74 height 15
click at [377, 125] on button "18, 16" at bounding box center [363, 131] width 74 height 15
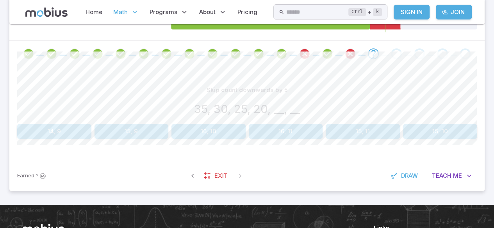
click at [449, 137] on button "15, 10" at bounding box center [440, 131] width 74 height 15
click at [376, 132] on button "10, 8, 6" at bounding box center [363, 131] width 74 height 15
click at [294, 134] on button "20, 15, 10" at bounding box center [286, 131] width 74 height 15
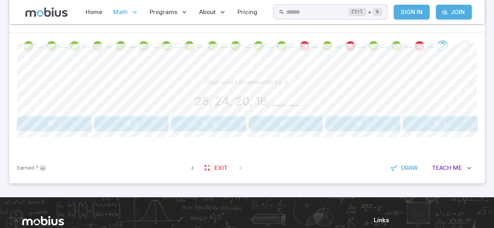
scroll to position [155, 0]
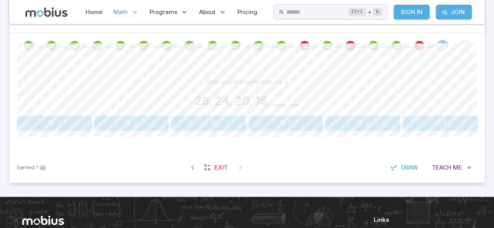
click at [365, 128] on button "12, 8" at bounding box center [363, 123] width 74 height 15
click at [143, 124] on button "10, 8, 6" at bounding box center [131, 123] width 74 height 15
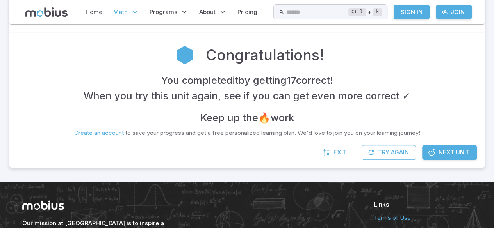
click at [128, 15] on p "Math" at bounding box center [126, 12] width 30 height 18
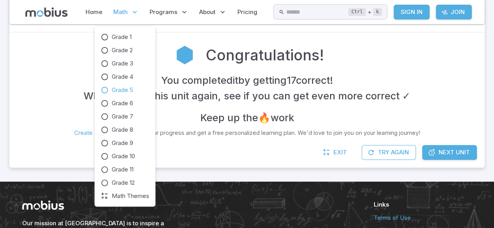
click at [106, 90] on icon at bounding box center [105, 90] width 8 height 8
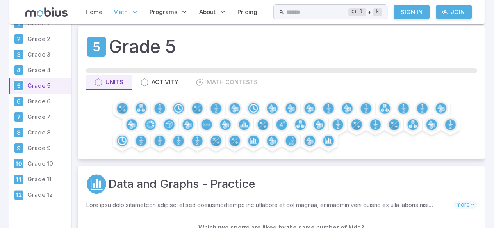
scroll to position [12, 0]
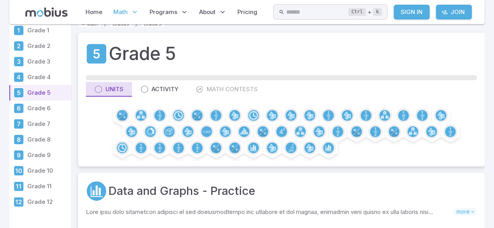
click at [114, 94] on button "Units" at bounding box center [109, 89] width 46 height 15
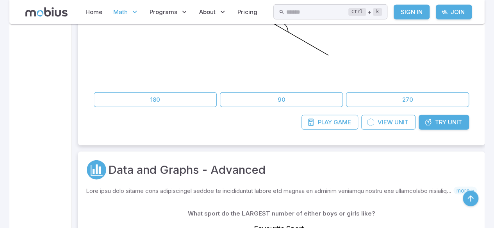
scroll to position [943, 0]
click at [435, 118] on span "Try" at bounding box center [440, 122] width 11 height 9
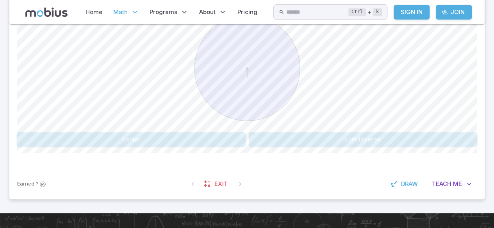
scroll to position [237, 0]
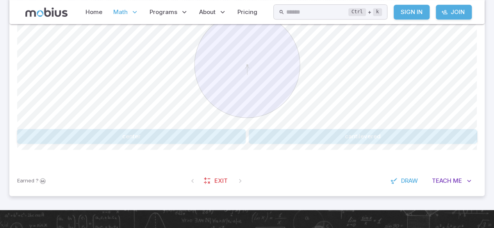
click at [133, 129] on button "center" at bounding box center [131, 136] width 228 height 15
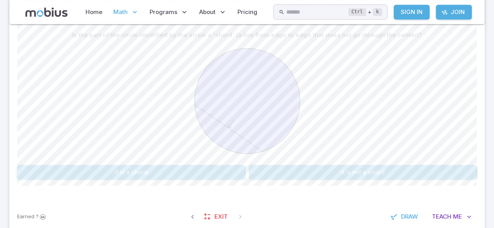
scroll to position [190, 0]
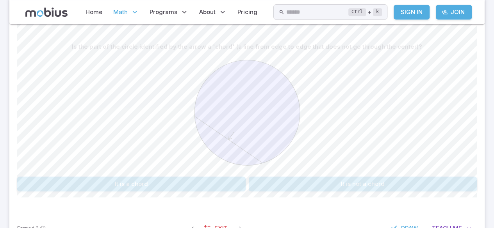
click at [66, 180] on button "It is a chord" at bounding box center [131, 184] width 228 height 15
click at [279, 180] on button "chord" at bounding box center [286, 184] width 74 height 15
click at [158, 182] on button "circumference" at bounding box center [131, 184] width 228 height 15
click at [134, 170] on div at bounding box center [246, 113] width 459 height 119
click at [143, 190] on button "center" at bounding box center [131, 184] width 74 height 15
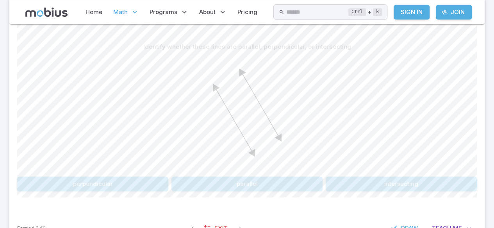
click at [233, 183] on button "parallel" at bounding box center [246, 184] width 151 height 15
click at [187, 198] on div "In geometry, what's the name for an angle that's equal to 90° Right Rheumatoid …" at bounding box center [246, 119] width 459 height 190
click at [189, 189] on button "Right" at bounding box center [131, 184] width 228 height 15
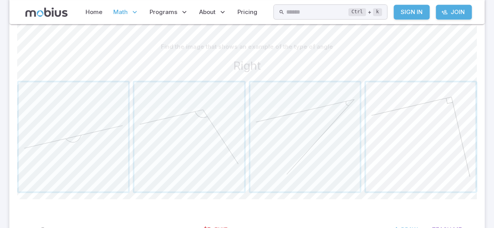
click at [392, 132] on span "button" at bounding box center [420, 136] width 109 height 109
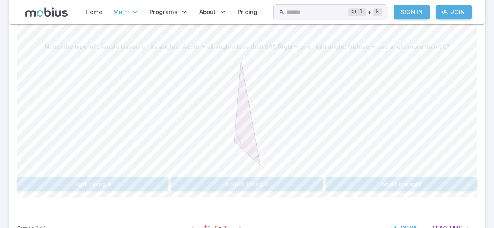
click at [226, 183] on button "obtuse triangle" at bounding box center [246, 184] width 151 height 15
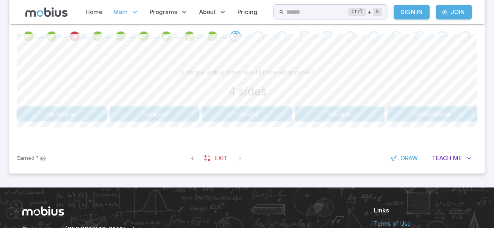
scroll to position [151, 0]
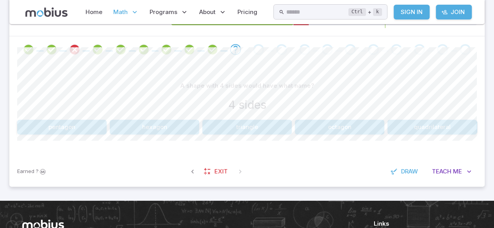
click at [438, 123] on button "quadrilateral" at bounding box center [431, 127] width 89 height 15
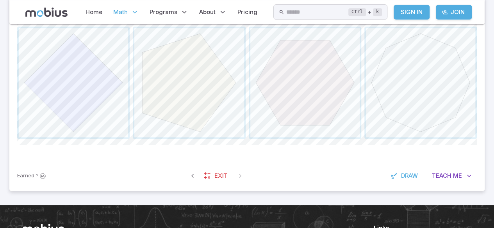
scroll to position [244, 0]
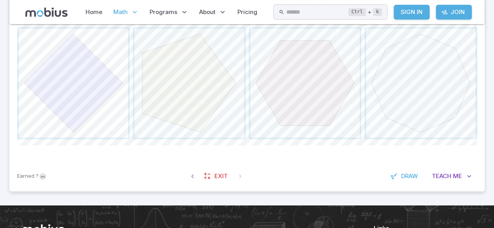
click at [68, 84] on span "button" at bounding box center [73, 82] width 109 height 109
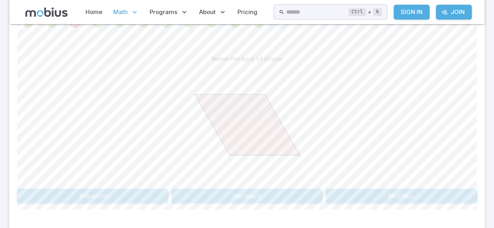
scroll to position [183, 0]
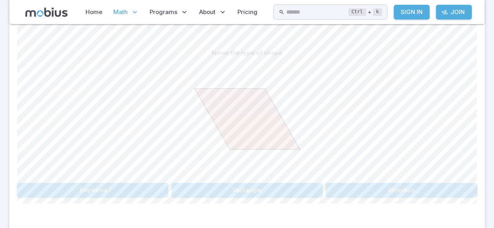
click at [115, 196] on button "Trapezoid" at bounding box center [92, 190] width 151 height 15
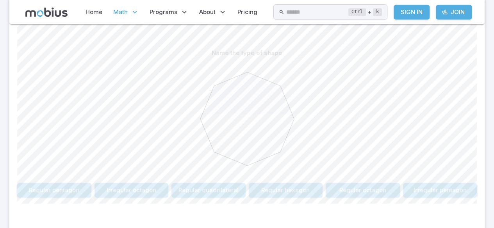
click at [352, 196] on button "Regular octagon" at bounding box center [363, 190] width 74 height 15
click at [110, 186] on button "Kite" at bounding box center [92, 190] width 151 height 15
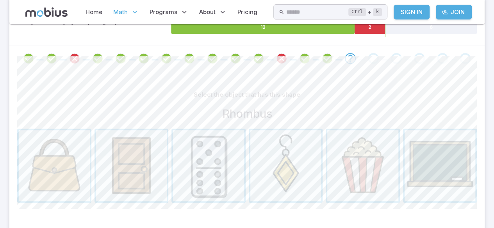
scroll to position [142, 0]
click at [368, 160] on span "button" at bounding box center [362, 165] width 71 height 71
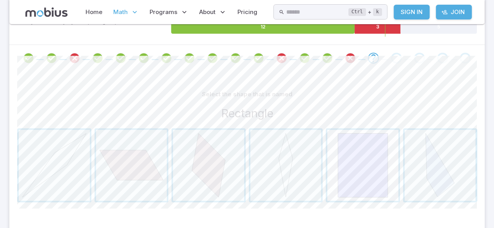
click at [345, 162] on span "button" at bounding box center [362, 165] width 71 height 71
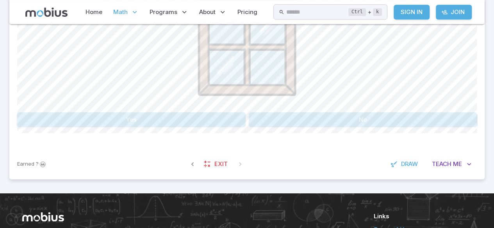
scroll to position [272, 0]
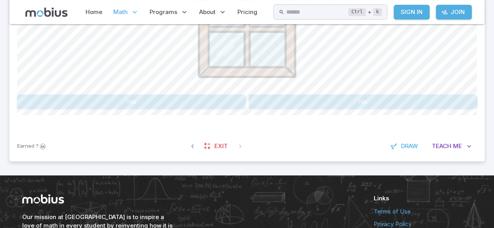
click at [328, 101] on button "No" at bounding box center [363, 101] width 228 height 15
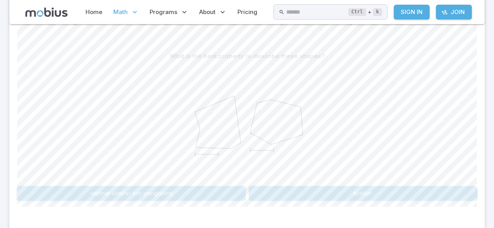
scroll to position [189, 0]
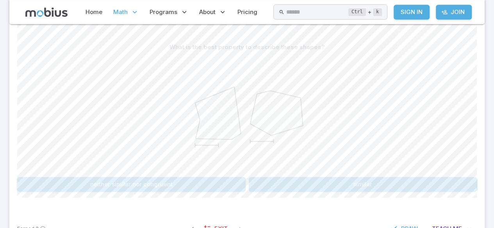
click at [138, 179] on button "neither similar nor congruent" at bounding box center [131, 184] width 228 height 15
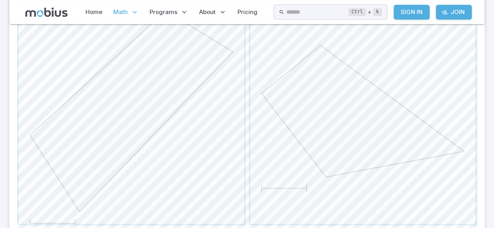
scroll to position [369, 0]
click at [68, 103] on span "button" at bounding box center [131, 111] width 225 height 225
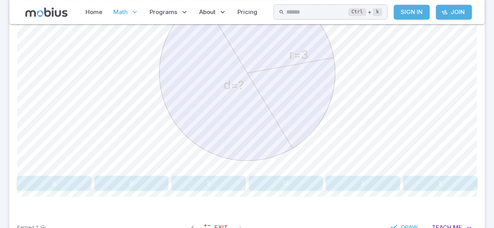
scroll to position [261, 0]
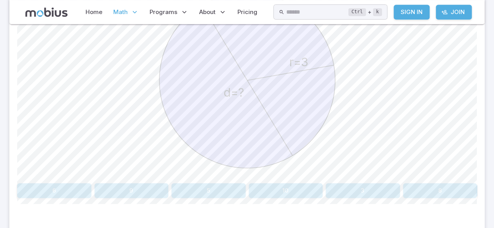
click at [68, 196] on button "6" at bounding box center [54, 190] width 74 height 15
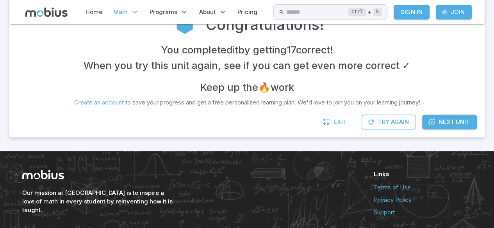
scroll to position [216, 0]
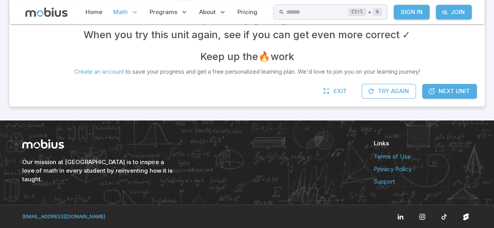
click at [452, 97] on link "Next Unit" at bounding box center [449, 91] width 55 height 15
click at [450, 88] on span "Next Unit" at bounding box center [453, 91] width 31 height 9
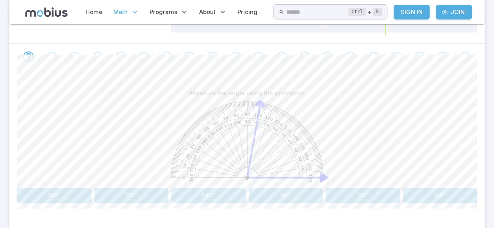
scroll to position [144, 0]
click at [293, 197] on button "80º" at bounding box center [286, 195] width 74 height 15
click at [127, 198] on button "105º" at bounding box center [131, 195] width 74 height 15
click at [139, 198] on button "70º" at bounding box center [131, 195] width 74 height 15
click at [381, 189] on button "30º" at bounding box center [363, 195] width 74 height 15
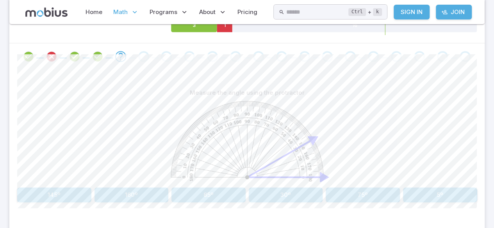
click at [306, 188] on button "30º" at bounding box center [286, 195] width 74 height 15
click at [66, 188] on button "55º" at bounding box center [54, 195] width 74 height 15
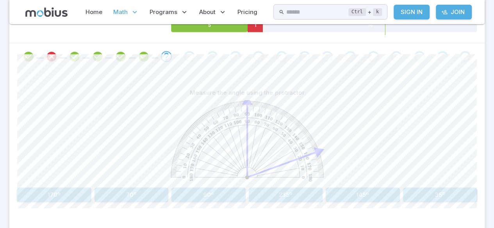
click at [135, 196] on button "70º" at bounding box center [131, 195] width 74 height 15
click at [219, 14] on icon at bounding box center [223, 12] width 8 height 8
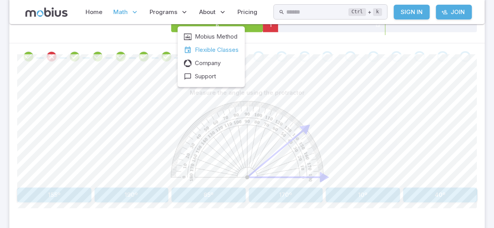
click at [192, 51] on link "Flexible Classes" at bounding box center [211, 50] width 55 height 9
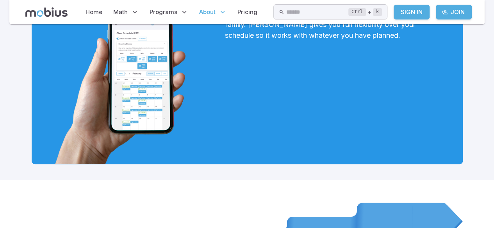
click at [98, 158] on img at bounding box center [125, 70] width 150 height 187
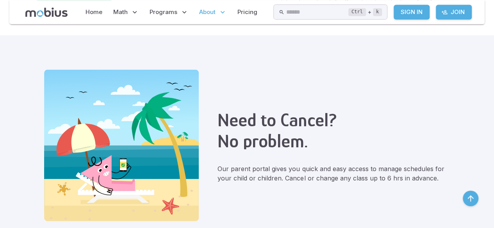
scroll to position [524, 0]
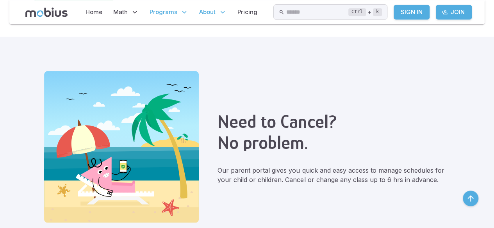
click at [173, 15] on span "Programs" at bounding box center [164, 12] width 28 height 9
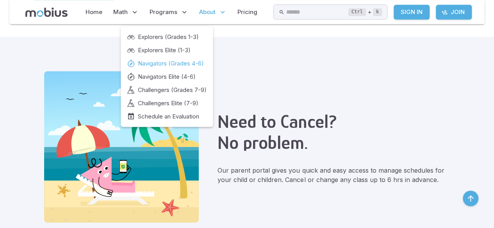
click at [192, 61] on span "Navigators (Grades 4-6)" at bounding box center [171, 63] width 66 height 9
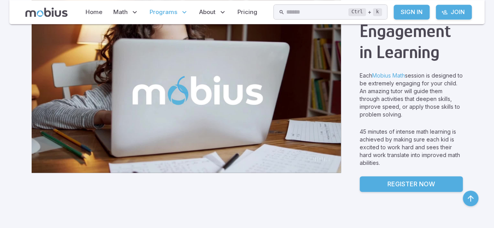
type input "**********"
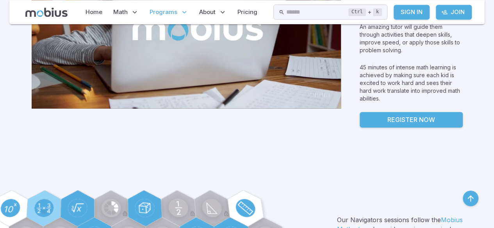
scroll to position [594, 0]
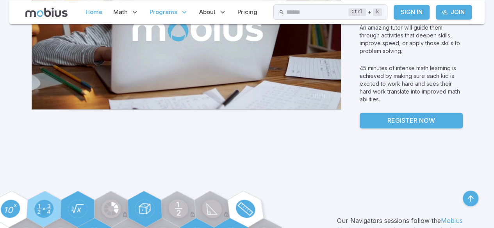
click at [98, 12] on link "Home" at bounding box center [93, 12] width 21 height 18
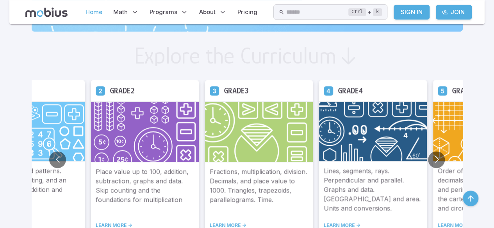
scroll to position [423, 0]
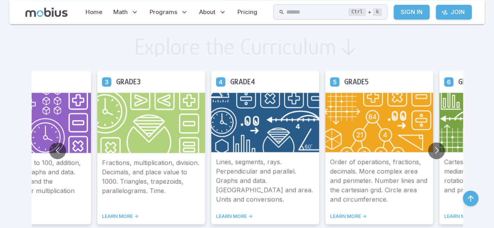
click at [358, 135] on img at bounding box center [379, 123] width 108 height 60
click at [360, 189] on p "Order of operations, fractions, decimals. More complex area and perimeter. Numb…" at bounding box center [379, 180] width 98 height 47
click at [369, 173] on p "Order of operations, fractions, decimals. More complex area and perimeter. Numb…" at bounding box center [379, 180] width 98 height 47
click at [350, 216] on link "LEARN MORE ->" at bounding box center [379, 217] width 98 height 6
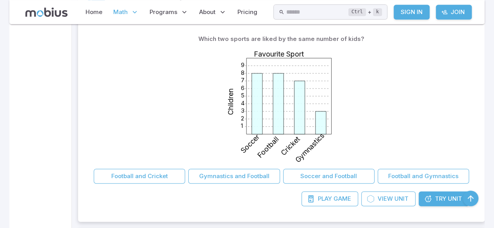
scroll to position [202, 0]
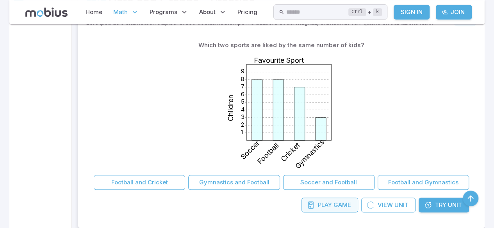
click at [340, 202] on span "Game" at bounding box center [342, 205] width 18 height 9
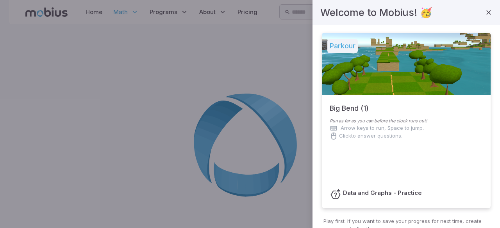
click at [442, 62] on div at bounding box center [406, 64] width 169 height 62
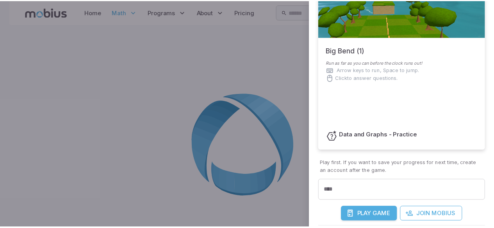
scroll to position [131, 0]
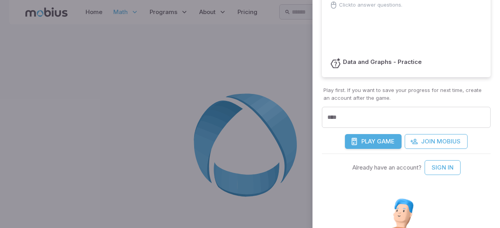
click at [377, 138] on span "Game" at bounding box center [386, 141] width 18 height 9
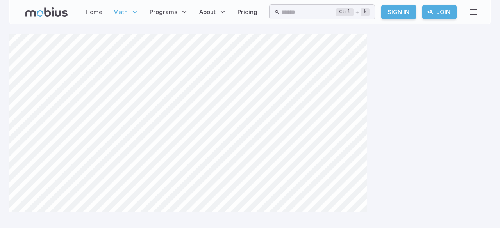
click at [458, 157] on div at bounding box center [249, 148] width 481 height 228
click at [451, 159] on div at bounding box center [249, 148] width 481 height 228
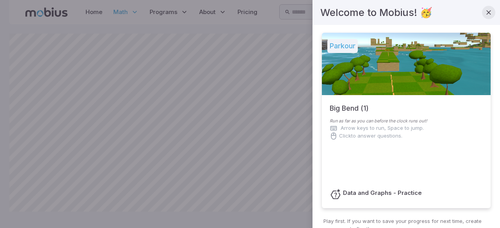
click at [482, 17] on button "button" at bounding box center [488, 12] width 13 height 13
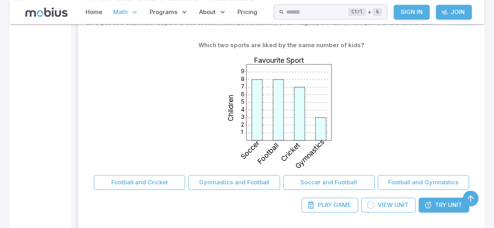
scroll to position [196, 0]
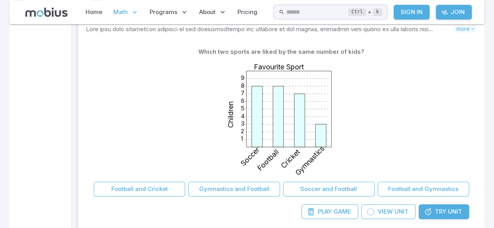
click at [470, 199] on div at bounding box center [470, 199] width 0 height 0
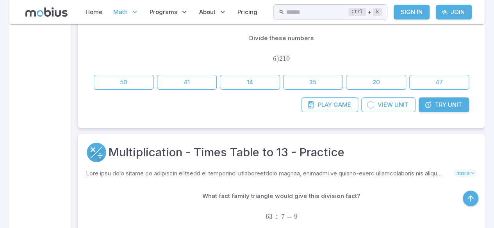
scroll to position [1373, 0]
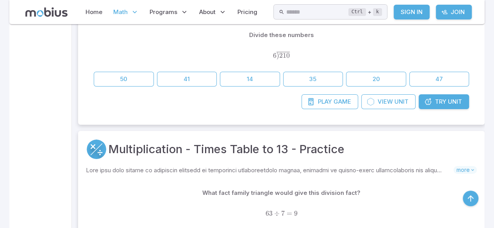
click at [454, 105] on link "Try Unit" at bounding box center [443, 101] width 50 height 15
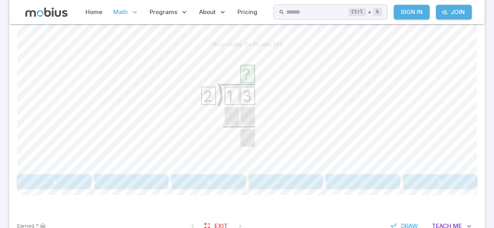
scroll to position [189, 0]
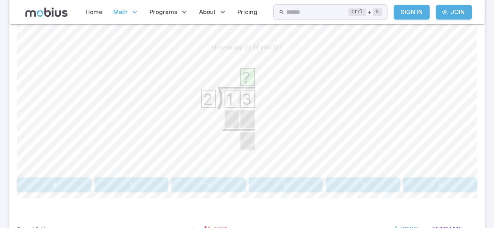
click at [446, 190] on button "6" at bounding box center [440, 185] width 74 height 15
click at [0, 11] on section "Math / Grades / Grade 5 / Long Division - Practice Long Division - Practice Ski…" at bounding box center [247, 47] width 494 height 424
click at [285, 183] on button "2" at bounding box center [286, 185] width 74 height 15
click at [209, 183] on button "25" at bounding box center [208, 185] width 74 height 15
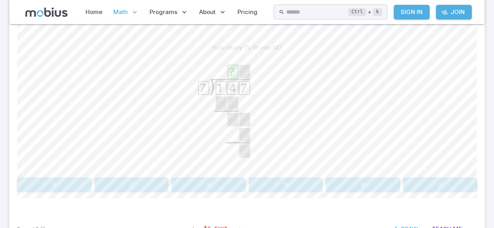
click at [448, 185] on button "2" at bounding box center [440, 185] width 74 height 15
click at [201, 189] on button "40" at bounding box center [208, 185] width 74 height 15
click at [289, 191] on button "6" at bounding box center [286, 185] width 74 height 15
click at [290, 184] on button "4" at bounding box center [286, 185] width 74 height 15
click at [365, 190] on button "0" at bounding box center [363, 185] width 74 height 15
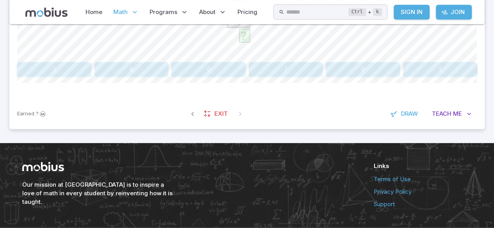
scroll to position [327, 0]
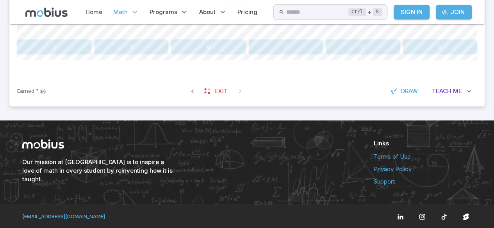
click at [154, 189] on div "Our mission at [GEOGRAPHIC_DATA] is to inspire a love of math in every student …" at bounding box center [247, 163] width 468 height 84
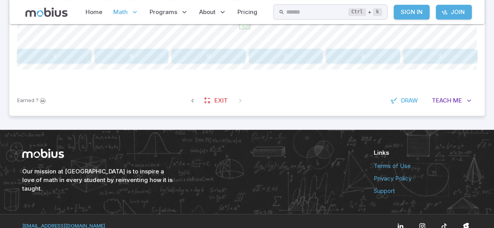
scroll to position [319, 0]
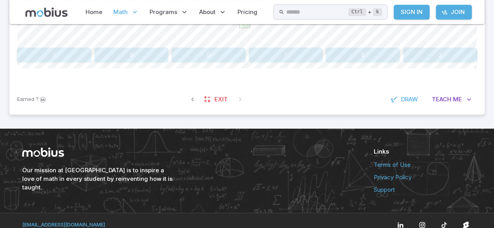
click at [264, 60] on button "7" at bounding box center [286, 55] width 74 height 15
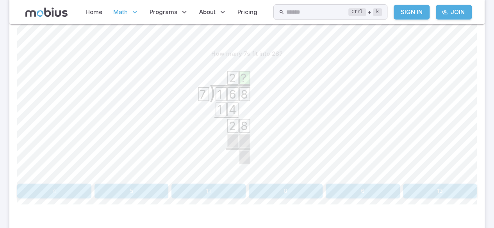
scroll to position [189, 0]
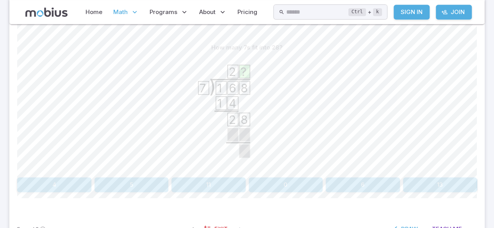
click at [48, 182] on button "4" at bounding box center [54, 185] width 74 height 15
click at [200, 178] on button "4" at bounding box center [208, 185] width 74 height 15
click at [351, 190] on button "32" at bounding box center [363, 185] width 74 height 15
click at [197, 190] on button "7" at bounding box center [208, 185] width 74 height 15
click at [56, 182] on button "21" at bounding box center [54, 185] width 74 height 15
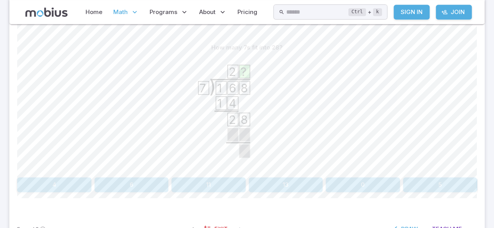
click at [73, 178] on button "4" at bounding box center [54, 185] width 74 height 15
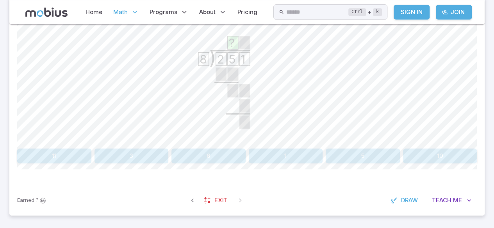
scroll to position [219, 0]
click at [162, 153] on button "3" at bounding box center [131, 154] width 74 height 15
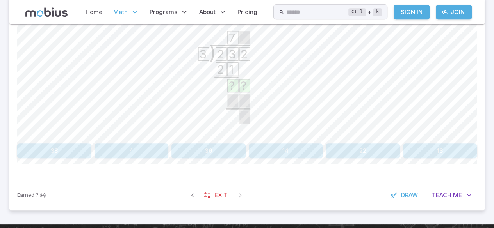
scroll to position [224, 0]
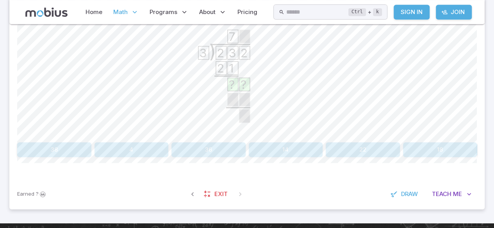
click at [355, 150] on button "22" at bounding box center [363, 149] width 74 height 15
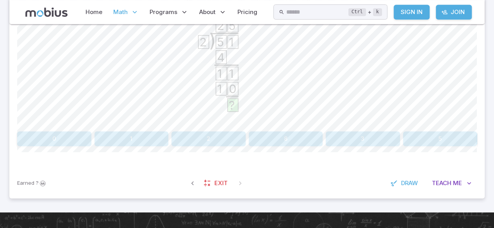
scroll to position [243, 0]
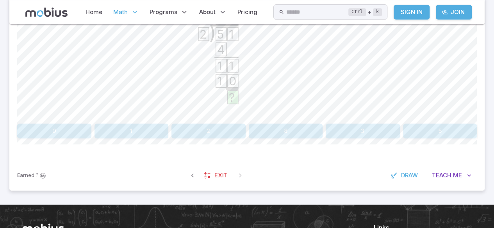
click at [41, 130] on button "0" at bounding box center [54, 131] width 74 height 15
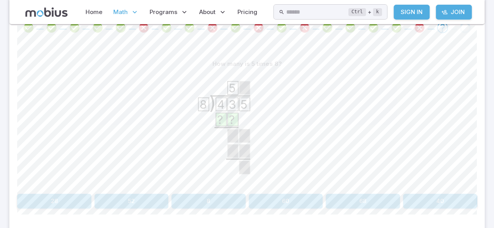
scroll to position [176, 0]
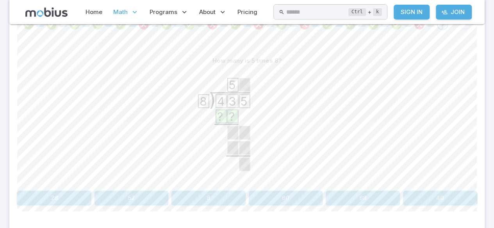
click at [457, 196] on button "40" at bounding box center [440, 198] width 74 height 15
click at [142, 203] on button "0" at bounding box center [131, 198] width 74 height 15
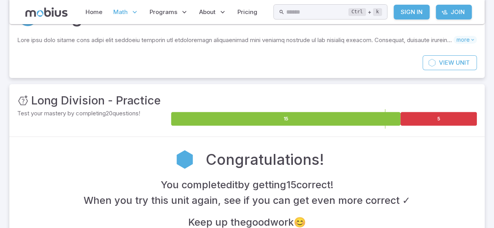
scroll to position [0, 0]
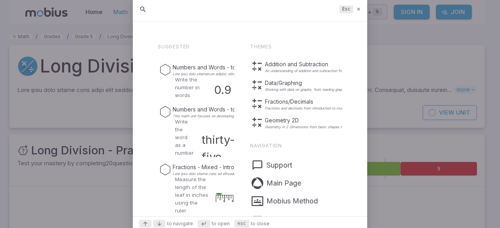
click at [487, 162] on div at bounding box center [250, 114] width 500 height 228
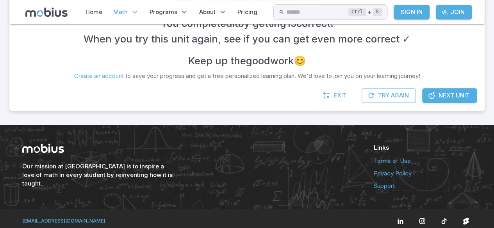
scroll to position [216, 0]
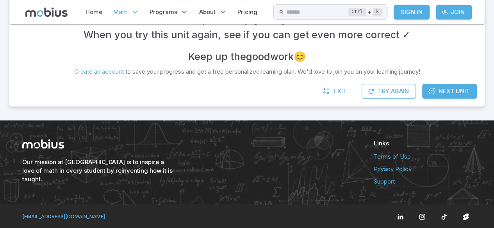
click at [447, 94] on span "Next Unit" at bounding box center [453, 91] width 31 height 9
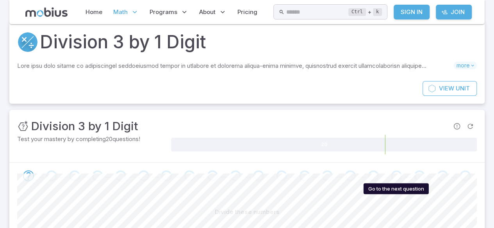
scroll to position [23, 0]
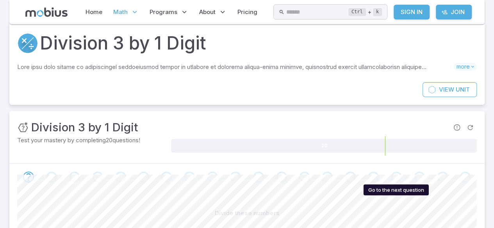
click at [123, 11] on span "Math" at bounding box center [120, 12] width 14 height 9
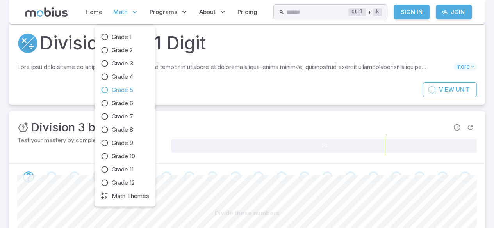
click at [107, 89] on icon at bounding box center [105, 90] width 8 height 8
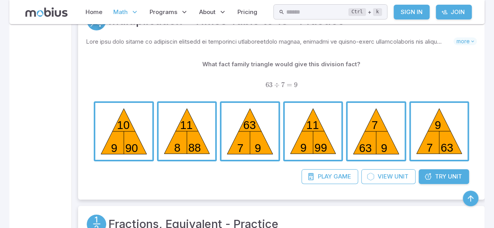
scroll to position [1505, 0]
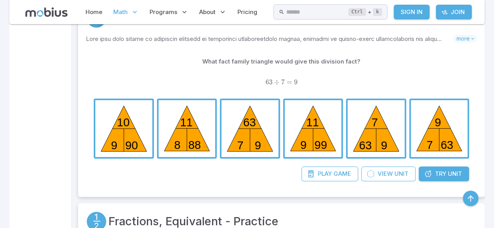
click at [397, 68] on div "What fact family triangle would give this division fact? 63 ÷ 7 = 9 \text{63} \…" at bounding box center [281, 74] width 375 height 41
click at [348, 18] on input "text" at bounding box center [317, 11] width 62 height 15
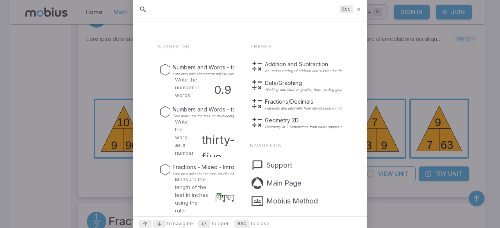
click at [461, 66] on div at bounding box center [250, 114] width 500 height 228
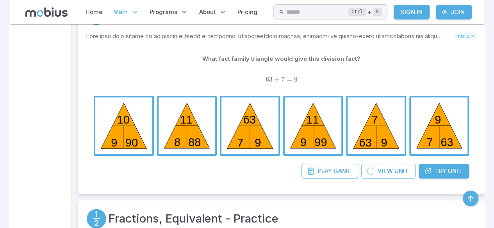
scroll to position [1515, 0]
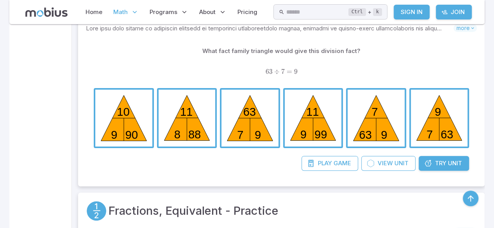
click at [448, 161] on span "Unit" at bounding box center [455, 163] width 14 height 9
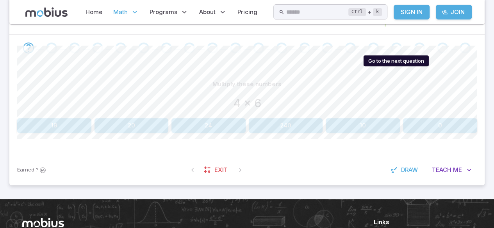
scroll to position [124, 0]
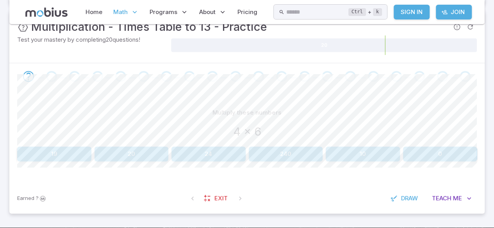
click at [177, 160] on button "24" at bounding box center [208, 154] width 74 height 15
click at [223, 151] on button "25" at bounding box center [208, 154] width 74 height 15
click at [145, 157] on button "60" at bounding box center [131, 154] width 74 height 15
click at [347, 158] on button "80" at bounding box center [363, 154] width 74 height 15
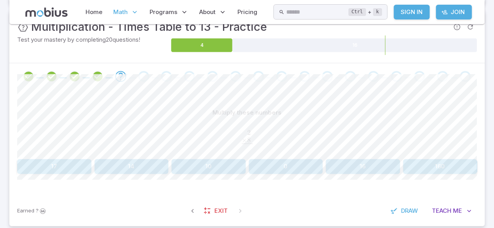
click at [361, 171] on button "16" at bounding box center [363, 166] width 74 height 15
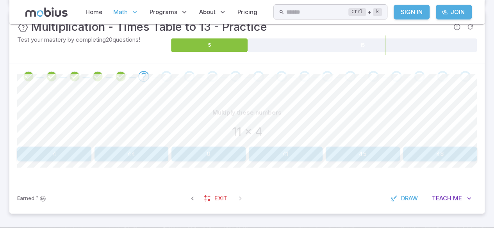
click at [136, 147] on button "44" at bounding box center [131, 154] width 74 height 15
click at [277, 158] on button "96" at bounding box center [286, 154] width 74 height 15
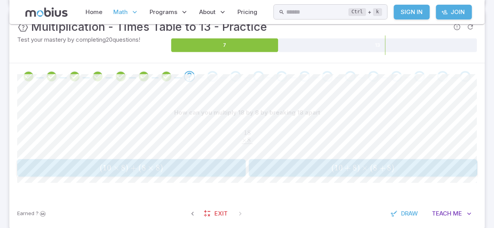
click at [148, 181] on div "How can you multiply 18 by 8 by breaking 18 apart 18 . × 8 . ‾ \begin{aligned}1…" at bounding box center [246, 144] width 459 height 109
click at [170, 168] on span "( 10 × 8 ) + ( 8 × 8 )" at bounding box center [131, 168] width 223 height 10
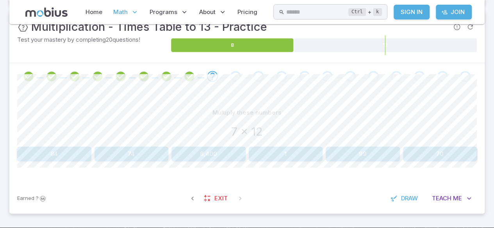
click at [136, 147] on button "74" at bounding box center [131, 154] width 74 height 15
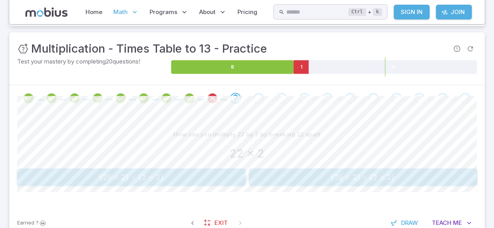
scroll to position [105, 0]
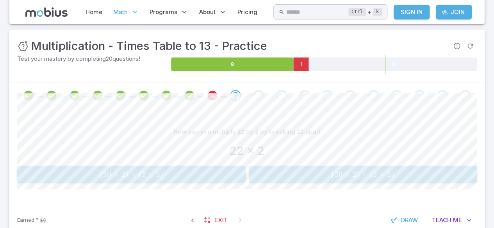
click at [156, 158] on div "22 x 2" at bounding box center [246, 150] width 459 height 17
click at [191, 183] on button "( 20 + 2 ) × ( 2 + 2 ) (20 + 2)\times (2 + 2) ( 20 + 2 ) × ( 2 + 2 )" at bounding box center [131, 175] width 228 height 18
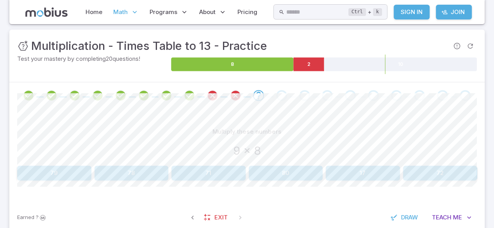
click at [52, 148] on div "9 x 8" at bounding box center [246, 150] width 459 height 17
click at [51, 176] on button "79" at bounding box center [54, 173] width 74 height 15
click at [452, 166] on button "89" at bounding box center [440, 173] width 74 height 15
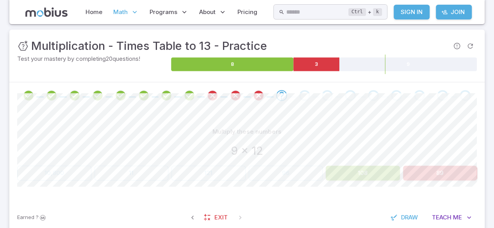
click at [447, 175] on button "89" at bounding box center [440, 173] width 74 height 15
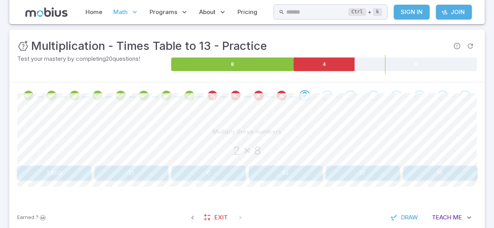
click at [425, 166] on button "16" at bounding box center [440, 173] width 74 height 15
click at [132, 175] on button "100" at bounding box center [131, 173] width 74 height 15
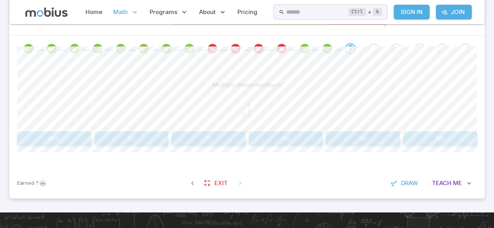
scroll to position [157, 0]
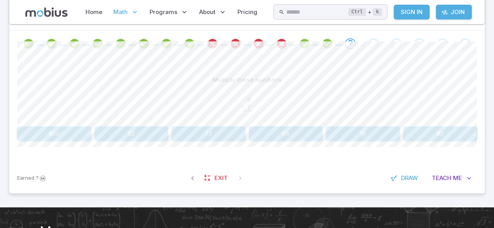
click at [437, 134] on button "63" at bounding box center [440, 133] width 74 height 15
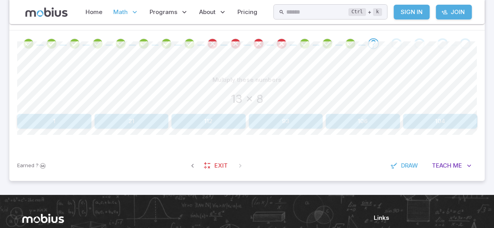
click at [233, 123] on button "112" at bounding box center [208, 121] width 74 height 15
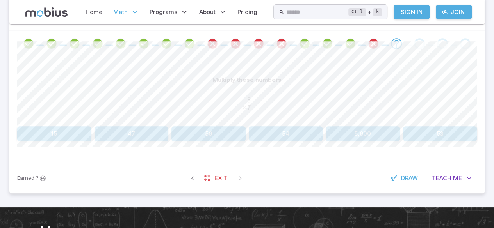
click at [216, 139] on button "56" at bounding box center [208, 133] width 74 height 15
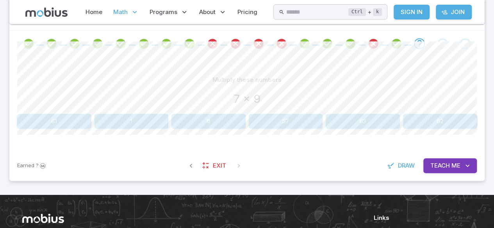
click at [363, 127] on button "63" at bounding box center [363, 121] width 74 height 15
click at [455, 121] on button "66" at bounding box center [440, 121] width 74 height 15
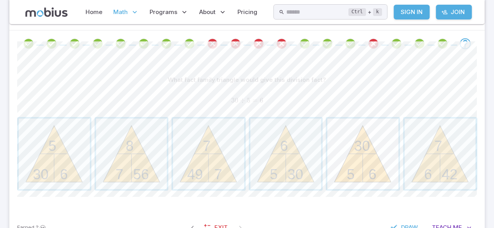
click at [363, 152] on span "button" at bounding box center [362, 154] width 71 height 71
click at [365, 162] on span "button" at bounding box center [362, 154] width 71 height 71
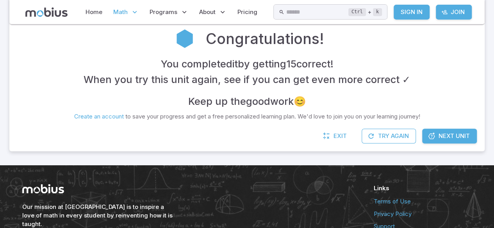
scroll to position [216, 0]
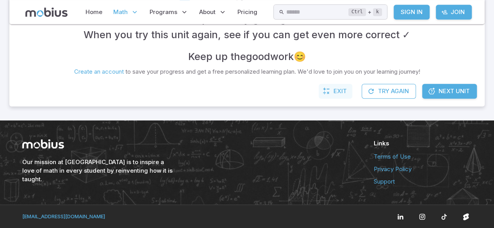
click at [337, 85] on link "Exit" at bounding box center [336, 91] width 34 height 15
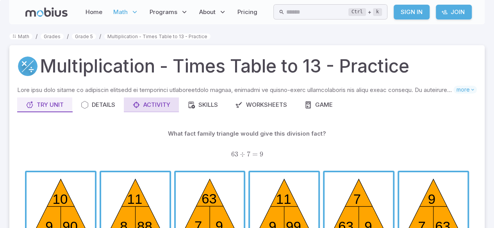
click at [145, 102] on div "Activity" at bounding box center [151, 105] width 38 height 9
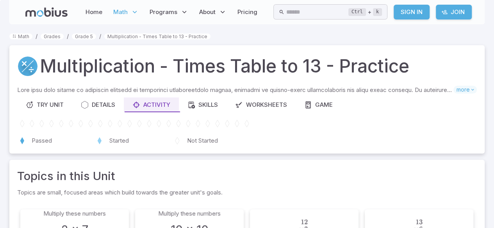
click at [21, 44] on div "Math / Grades / Grade 5 / Multiplication - Times Table to 13 - Practice Multipl…" at bounding box center [246, 213] width 475 height 362
click at [50, 36] on link "Grades" at bounding box center [52, 37] width 23 height 6
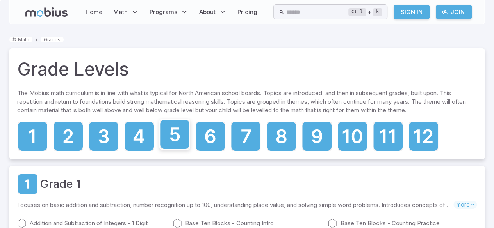
click at [171, 144] on icon at bounding box center [174, 134] width 29 height 29
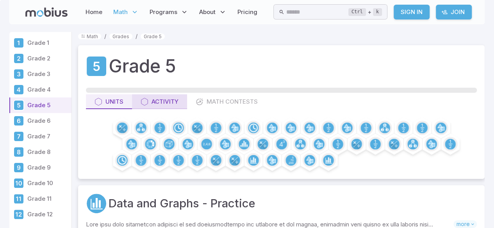
click at [147, 107] on button "Activity" at bounding box center [159, 101] width 55 height 15
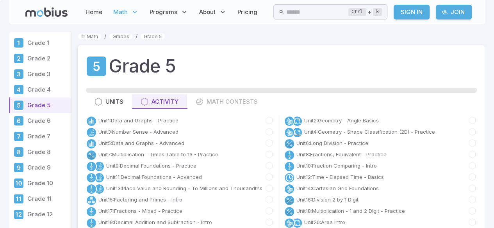
click at [274, 121] on div "Unit 1 : Data and Graphs - Practice" at bounding box center [182, 121] width 193 height 11
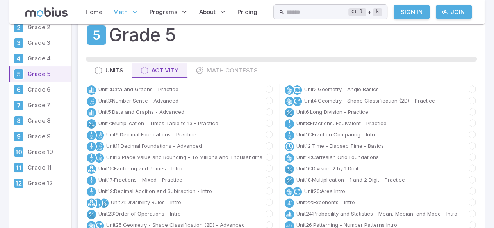
scroll to position [30, 0]
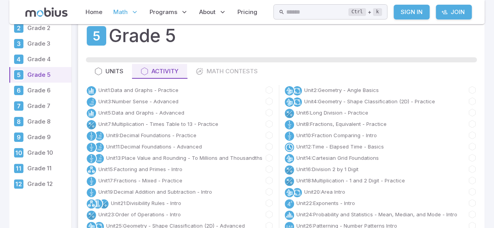
click at [459, 173] on div "Unit 16 : Division 2 by 1 Digit" at bounding box center [380, 169] width 193 height 11
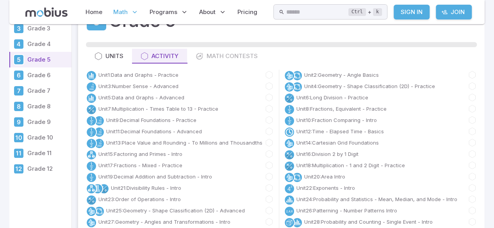
scroll to position [47, 0]
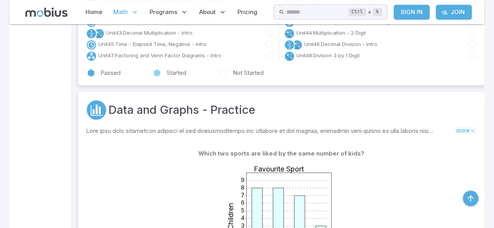
click at [474, 199] on icon "button" at bounding box center [470, 198] width 9 height 9
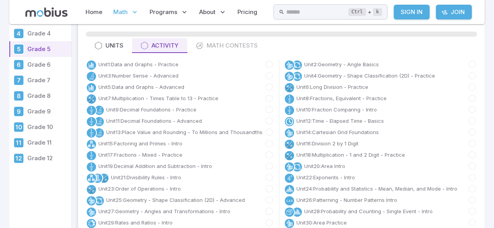
scroll to position [57, 0]
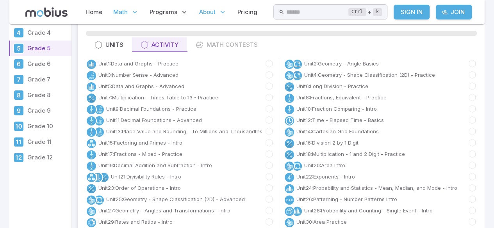
click at [212, 11] on span "About" at bounding box center [207, 12] width 16 height 9
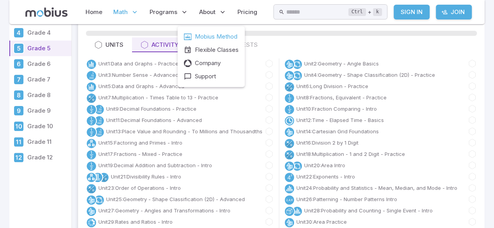
click at [231, 41] on span "Mobius Method" at bounding box center [216, 36] width 43 height 9
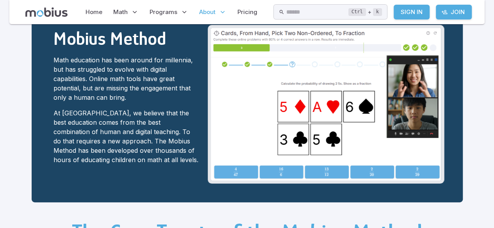
scroll to position [29, 0]
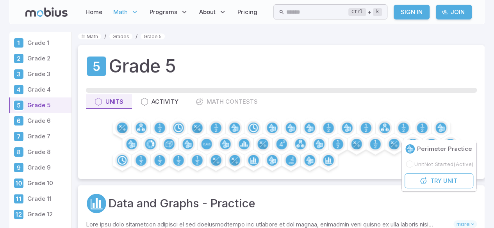
click at [198, 104] on div "Units Activity Math Contests" at bounding box center [281, 101] width 391 height 15
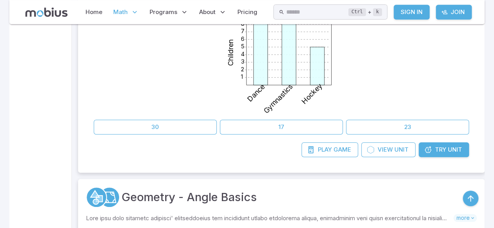
scroll to position [258, 0]
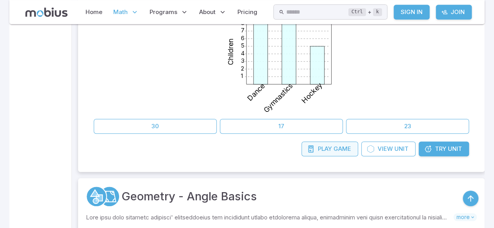
click at [315, 153] on link "Play Game" at bounding box center [329, 149] width 57 height 15
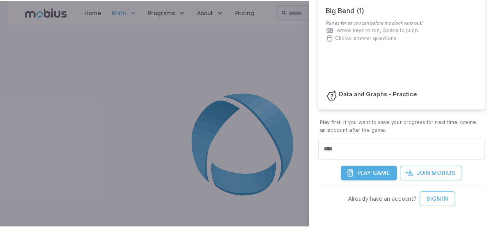
scroll to position [103, 0]
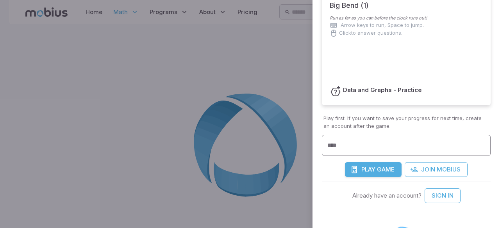
click at [379, 148] on input "****" at bounding box center [406, 145] width 169 height 21
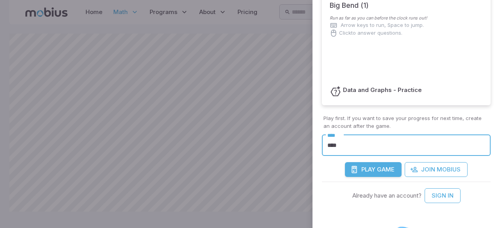
type input "****"
click at [380, 168] on span "Game" at bounding box center [386, 170] width 18 height 9
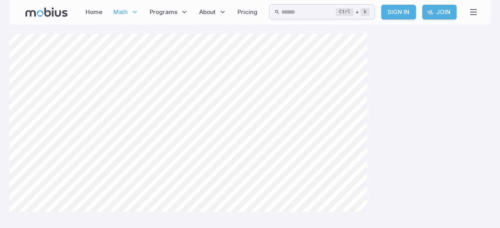
click at [402, 157] on div at bounding box center [249, 148] width 481 height 228
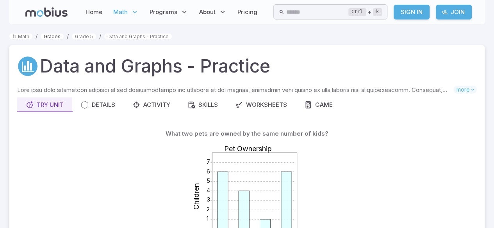
click at [50, 37] on link "Grades" at bounding box center [52, 37] width 23 height 6
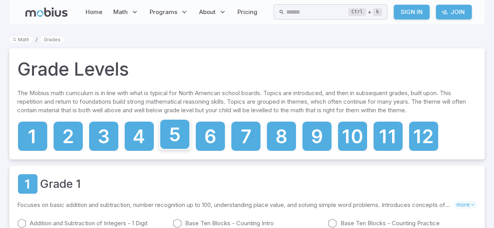
click at [179, 139] on icon at bounding box center [175, 135] width 10 height 14
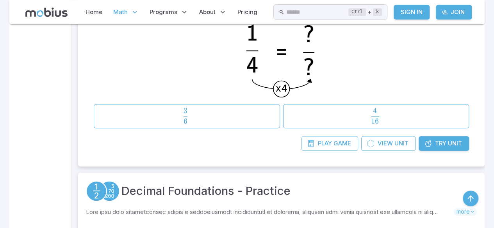
scroll to position [1864, 0]
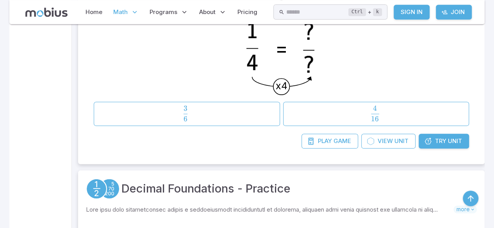
click at [440, 141] on span "Try" at bounding box center [440, 141] width 11 height 9
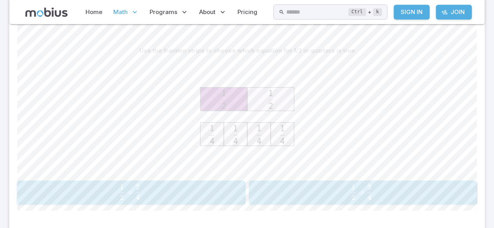
scroll to position [189, 0]
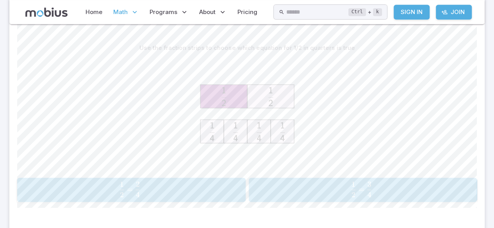
click at [271, 93] on image at bounding box center [271, 97] width 8 height 24
click at [239, 97] on icon at bounding box center [223, 96] width 47 height 23
click at [184, 198] on div "1 2 = 2 4 \frac{1}{2} = \frac{2}{4} 2 1 ​ = 4 2 ​" at bounding box center [131, 190] width 223 height 18
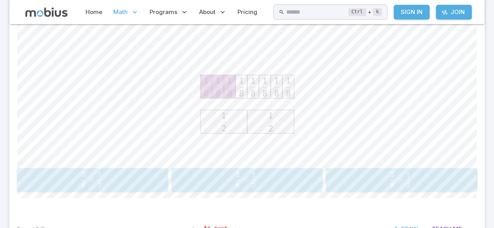
scroll to position [190, 0]
click at [125, 185] on span "8 3 ​ < 2 1 ​" at bounding box center [91, 180] width 131 height 16
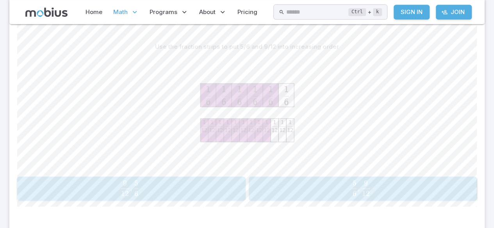
click at [198, 187] on span "12 9 ​ , 6 5 ​" at bounding box center [130, 189] width 200 height 16
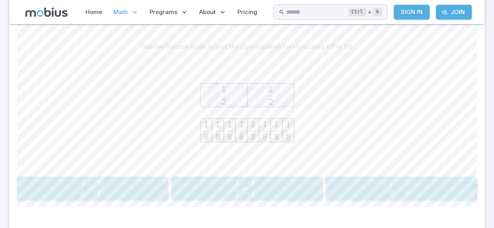
click at [396, 190] on span ">" at bounding box center [399, 188] width 6 height 9
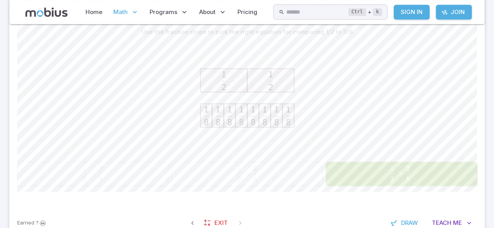
scroll to position [205, 0]
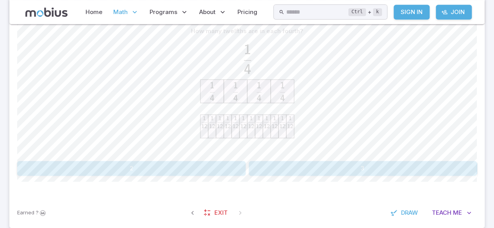
click at [340, 168] on button "3" at bounding box center [363, 168] width 228 height 15
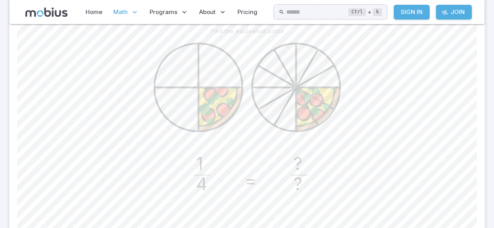
click at [300, 160] on text "?" at bounding box center [297, 163] width 9 height 21
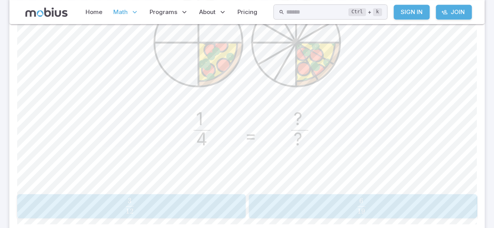
scroll to position [251, 0]
click at [365, 208] on span "19 6 ​" at bounding box center [361, 205] width 9 height 16
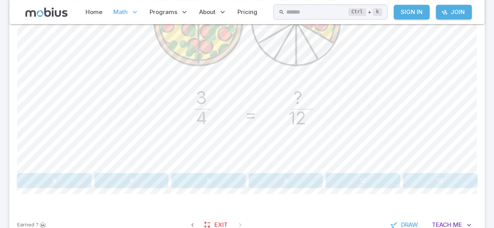
scroll to position [270, 0]
click at [360, 184] on button "12" at bounding box center [363, 181] width 74 height 15
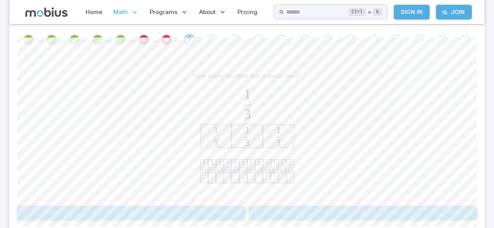
scroll to position [161, 0]
click at [185, 215] on button "4" at bounding box center [131, 212] width 228 height 15
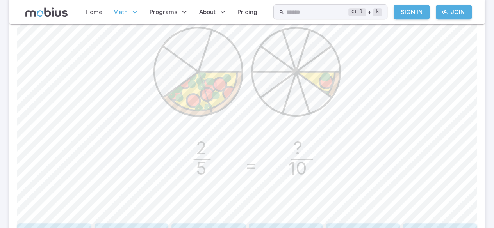
scroll to position [222, 0]
click at [18, 160] on div "2 5 = ? 10" at bounding box center [246, 121] width 459 height 198
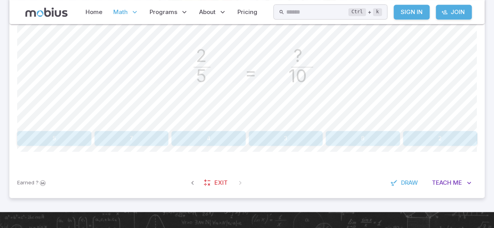
scroll to position [319, 0]
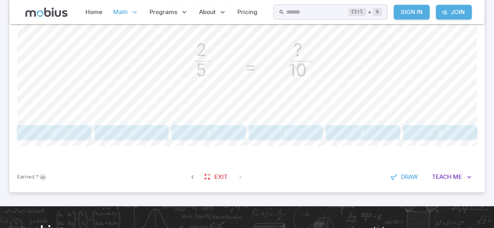
click at [56, 135] on button "5" at bounding box center [54, 132] width 74 height 15
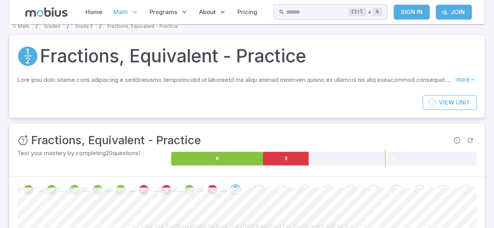
scroll to position [10, 0]
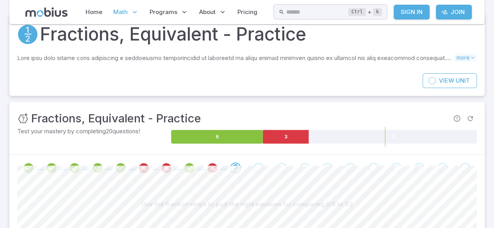
click at [162, 199] on div "Use the fraction strips to pick the right equation for comparing 5/8 to 1/2" at bounding box center [246, 204] width 459 height 15
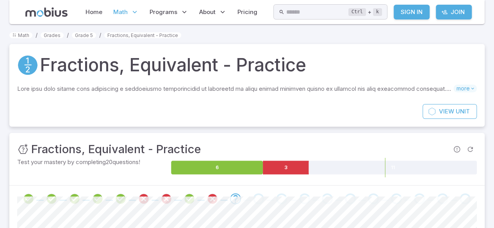
scroll to position [0, 0]
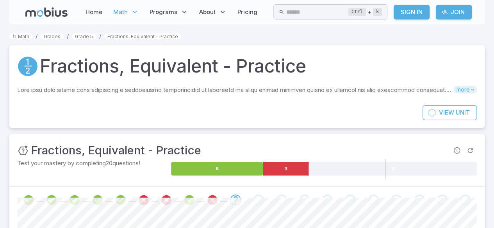
click at [470, 92] on icon at bounding box center [472, 89] width 5 height 5
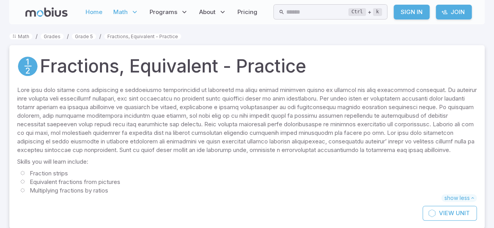
click at [96, 9] on link "Home" at bounding box center [93, 12] width 21 height 18
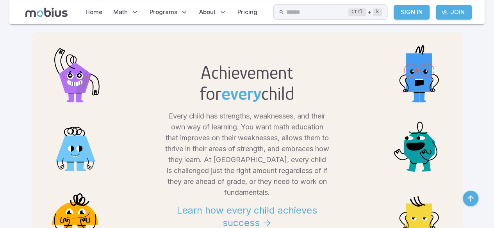
scroll to position [639, 0]
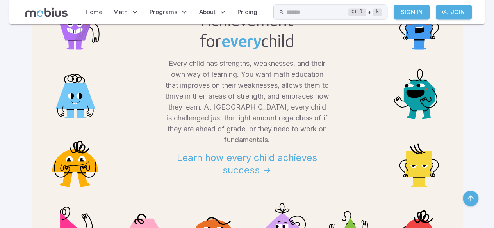
click at [58, 190] on div "Achievement for every child Every child has strengths, weaknesses, and their ow…" at bounding box center [247, 128] width 431 height 297
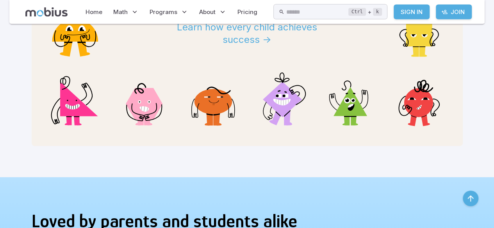
scroll to position [815, 0]
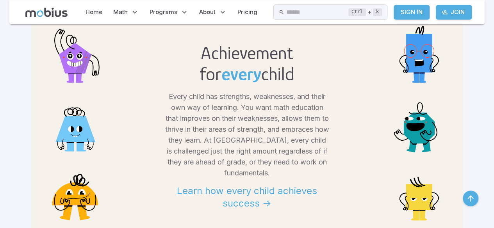
scroll to position [615, 0]
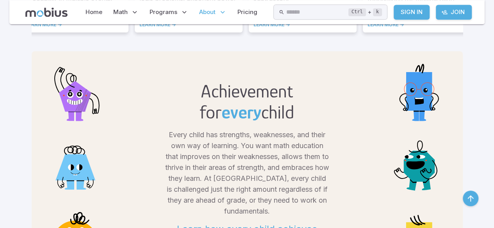
click at [220, 14] on icon at bounding box center [223, 12] width 8 height 8
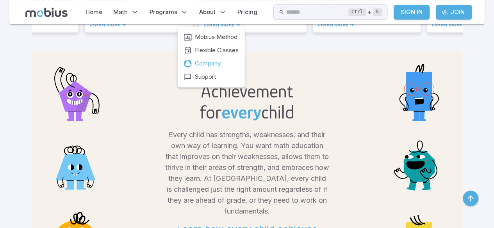
click at [187, 63] on icon at bounding box center [188, 64] width 8 height 8
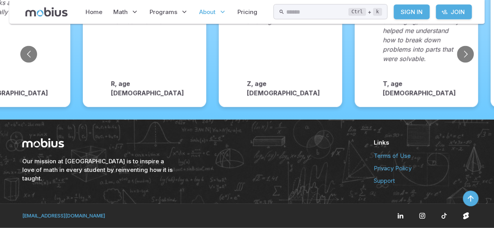
scroll to position [1234, 0]
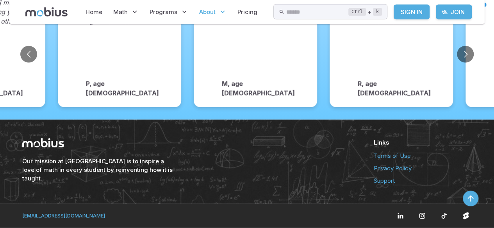
click at [28, 63] on button "Go to previous slide" at bounding box center [28, 54] width 17 height 17
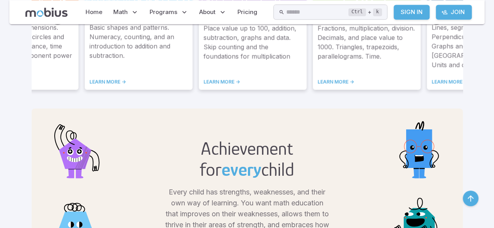
scroll to position [454, 0]
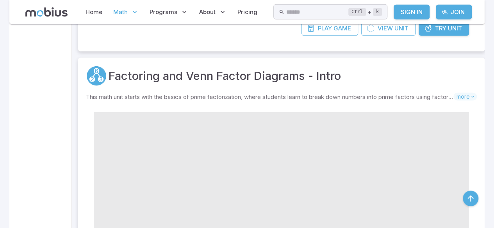
scroll to position [10075, 0]
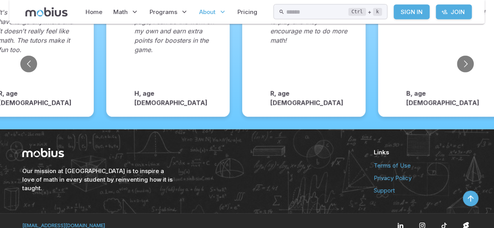
scroll to position [1234, 0]
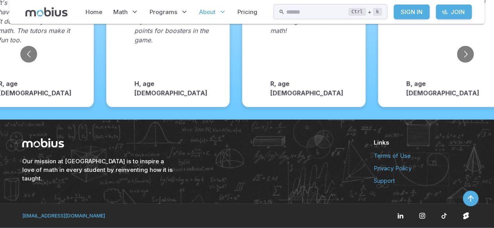
scroll to position [1301, 0]
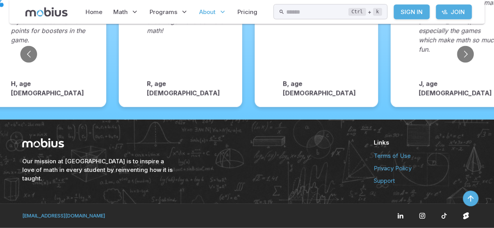
click at [463, 73] on p "I never really enjoyed math before but I love [PERSON_NAME], especially the gam…" at bounding box center [458, 35] width 80 height 75
click at [465, 63] on button "Go to next slide" at bounding box center [465, 54] width 17 height 17
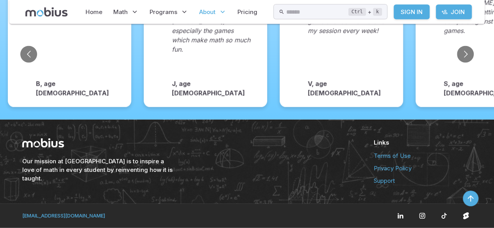
click at [461, 107] on div "[PERSON_NAME] makes math fun by letting you compete against others in games. S,…" at bounding box center [476, 48] width 123 height 119
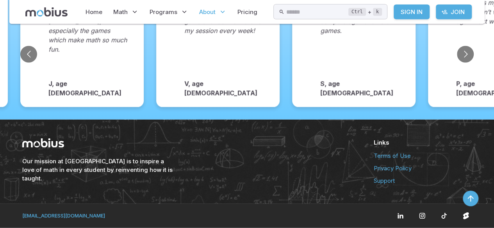
click at [464, 63] on button "Go to next slide" at bounding box center [465, 54] width 17 height 17
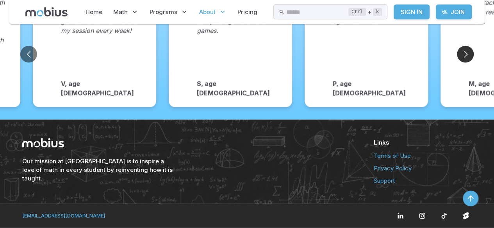
click at [462, 63] on button "Go to next slide" at bounding box center [465, 54] width 17 height 17
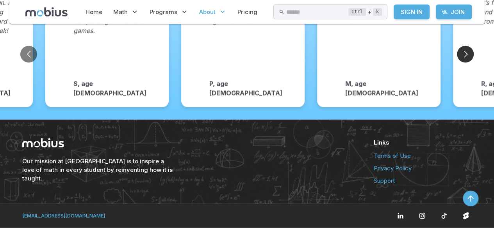
click at [458, 63] on button "Go to next slide" at bounding box center [465, 54] width 17 height 17
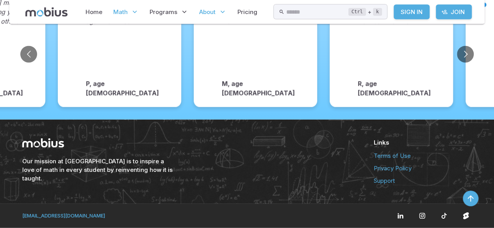
click at [122, 15] on span "Math" at bounding box center [120, 12] width 14 height 9
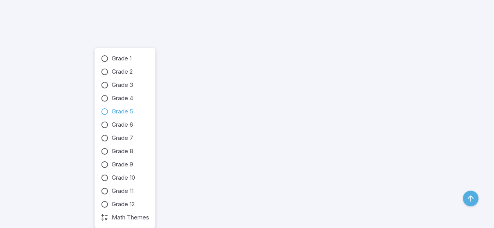
click at [105, 108] on icon at bounding box center [105, 112] width 8 height 8
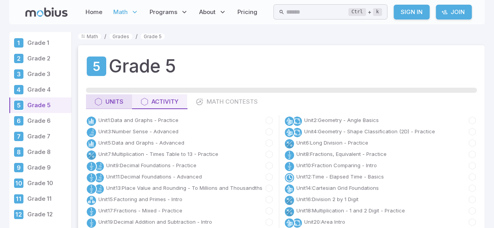
click at [105, 97] on button "Units" at bounding box center [109, 101] width 46 height 15
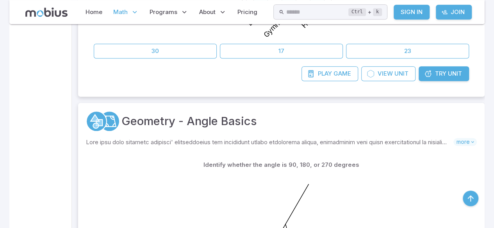
scroll to position [333, 0]
click at [335, 71] on span "Game" at bounding box center [342, 74] width 18 height 9
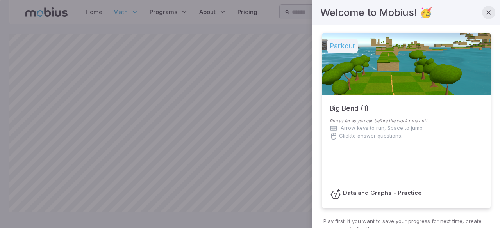
click at [482, 14] on button "button" at bounding box center [488, 12] width 13 height 13
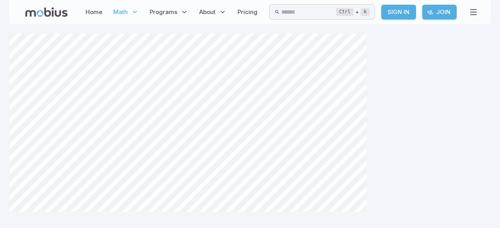
click at [124, 5] on p "Math" at bounding box center [126, 12] width 30 height 18
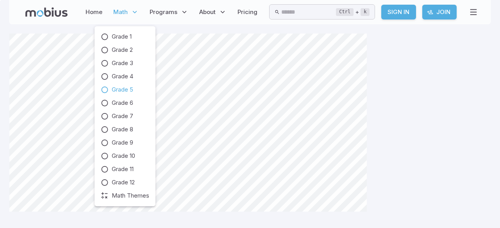
click at [107, 92] on icon at bounding box center [105, 90] width 8 height 8
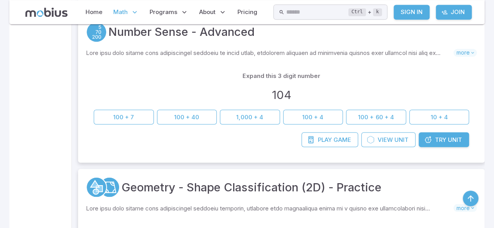
scroll to position [675, 0]
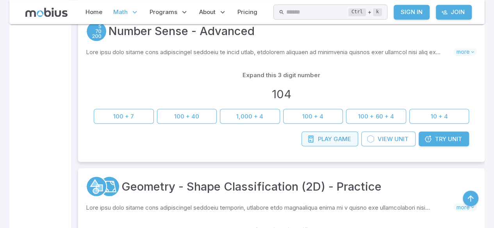
click at [342, 139] on span "Game" at bounding box center [342, 139] width 18 height 9
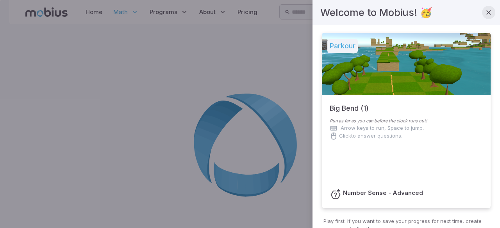
click at [487, 16] on button "button" at bounding box center [488, 12] width 13 height 13
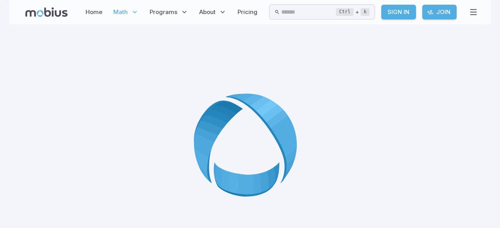
click at [477, 14] on icon at bounding box center [473, 11] width 9 height 9
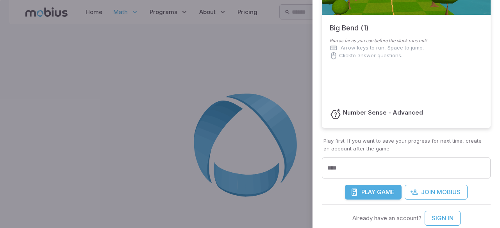
scroll to position [87, 0]
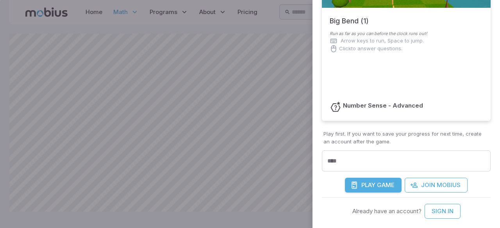
click at [380, 185] on span "Game" at bounding box center [386, 185] width 18 height 9
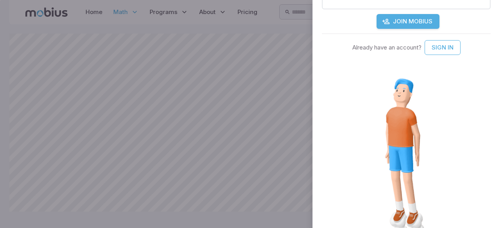
scroll to position [0, 0]
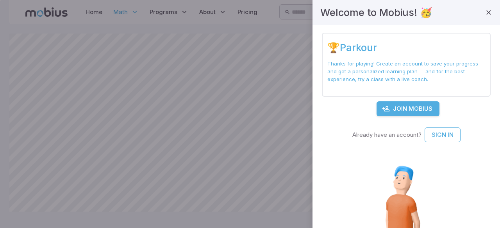
click at [195, 208] on div at bounding box center [250, 114] width 500 height 228
click at [187, 208] on div at bounding box center [250, 114] width 500 height 228
click at [196, 202] on div at bounding box center [250, 114] width 500 height 228
click at [190, 208] on div at bounding box center [250, 114] width 500 height 228
click at [487, 17] on button "button" at bounding box center [488, 12] width 13 height 13
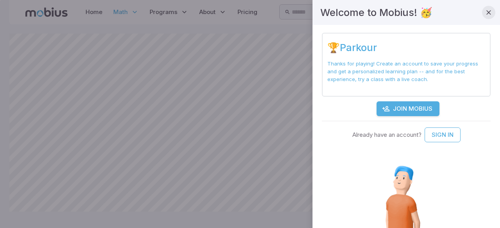
click at [483, 17] on button "button" at bounding box center [488, 12] width 13 height 13
click at [484, 12] on icon "button" at bounding box center [488, 13] width 8 height 8
click at [0, 157] on div at bounding box center [250, 114] width 500 height 228
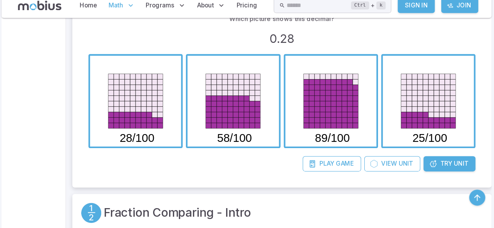
scroll to position [1997, 0]
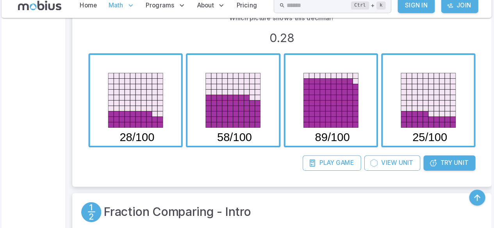
click at [456, 166] on span "Unit" at bounding box center [455, 165] width 14 height 9
